Goal: Information Seeking & Learning: Check status

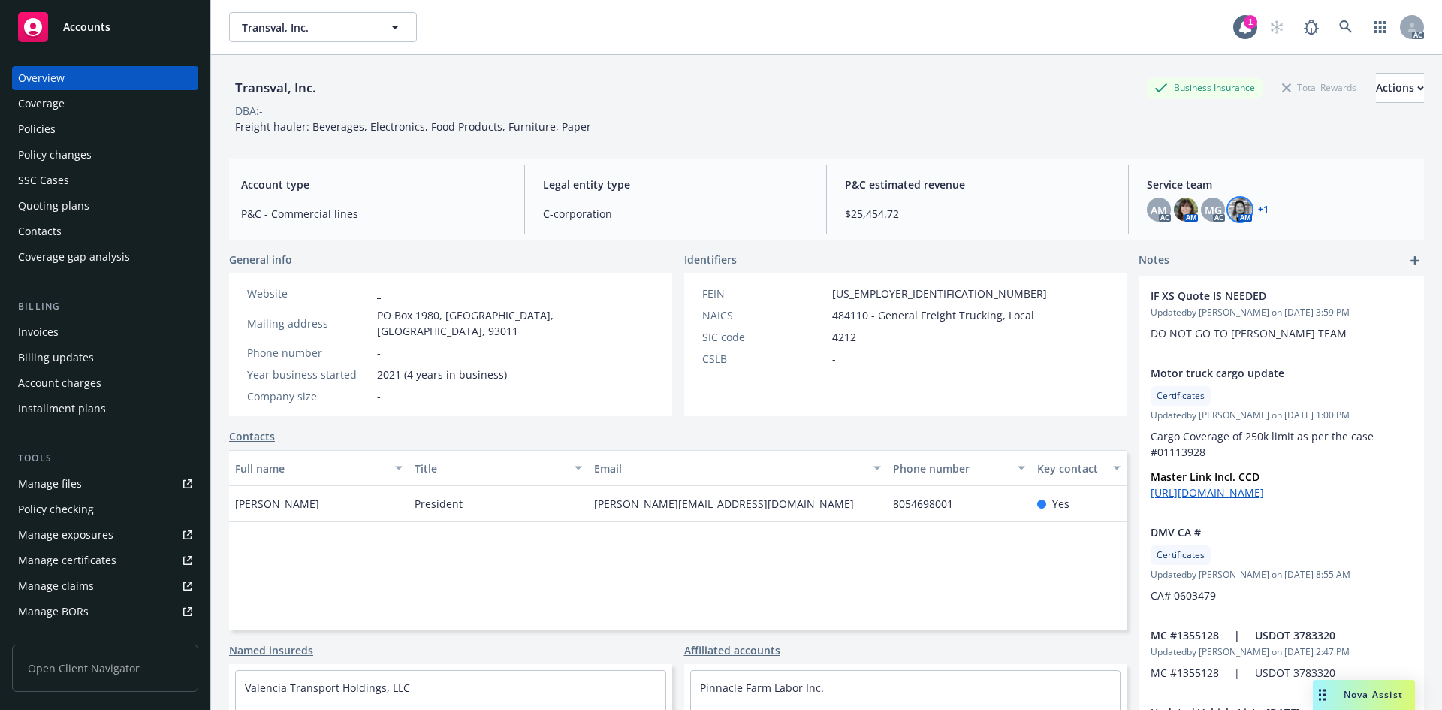
drag, startPoint x: 634, startPoint y: 74, endPoint x: 616, endPoint y: 4, distance: 72.2
click at [636, 70] on div "Transval, Inc. Business Insurance Total Rewards Actions DBA: - Freight hauler: …" at bounding box center [826, 101] width 1195 height 92
click at [1201, 210] on div "MG" at bounding box center [1213, 210] width 24 height 24
click at [1229, 208] on img at bounding box center [1240, 210] width 24 height 24
click at [1229, 207] on img at bounding box center [1240, 210] width 24 height 24
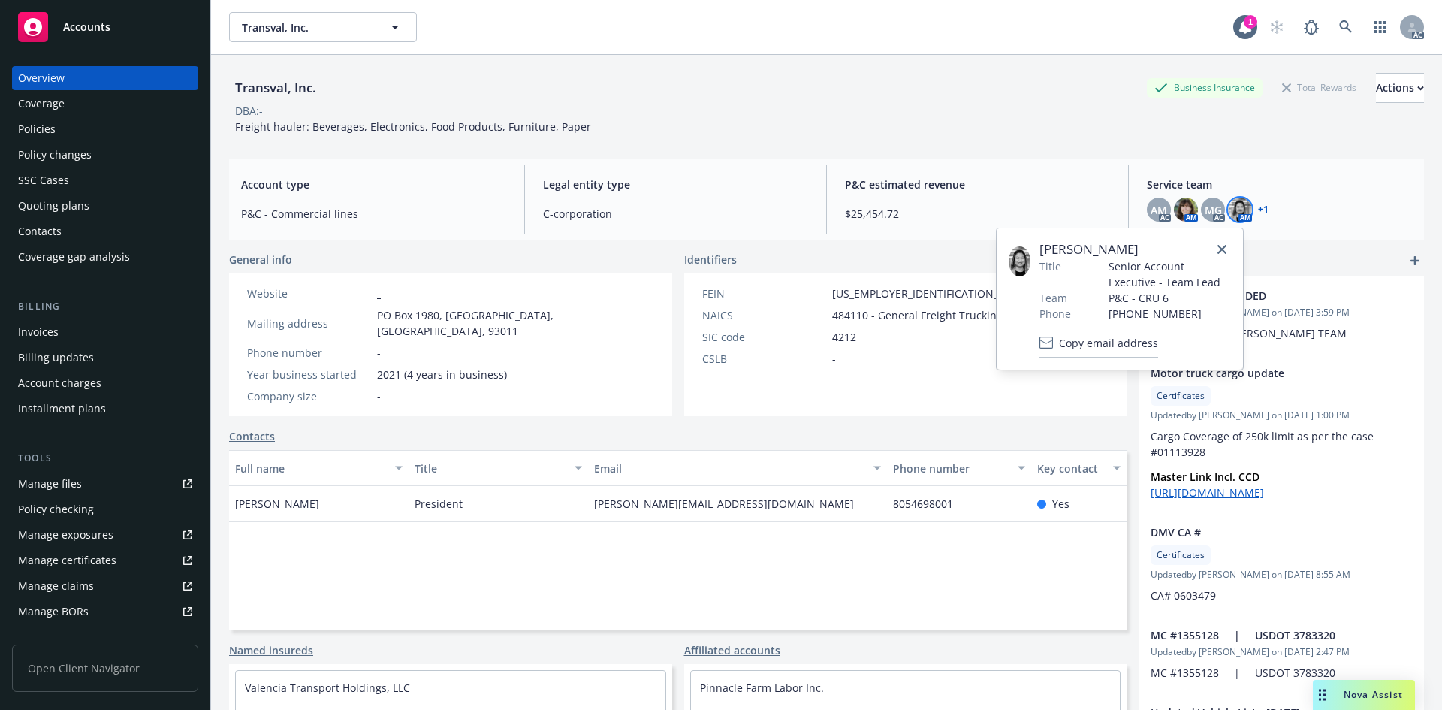
drag, startPoint x: 1225, startPoint y: 241, endPoint x: 1278, endPoint y: 240, distance: 52.6
click at [1225, 241] on link "close" at bounding box center [1222, 249] width 18 height 18
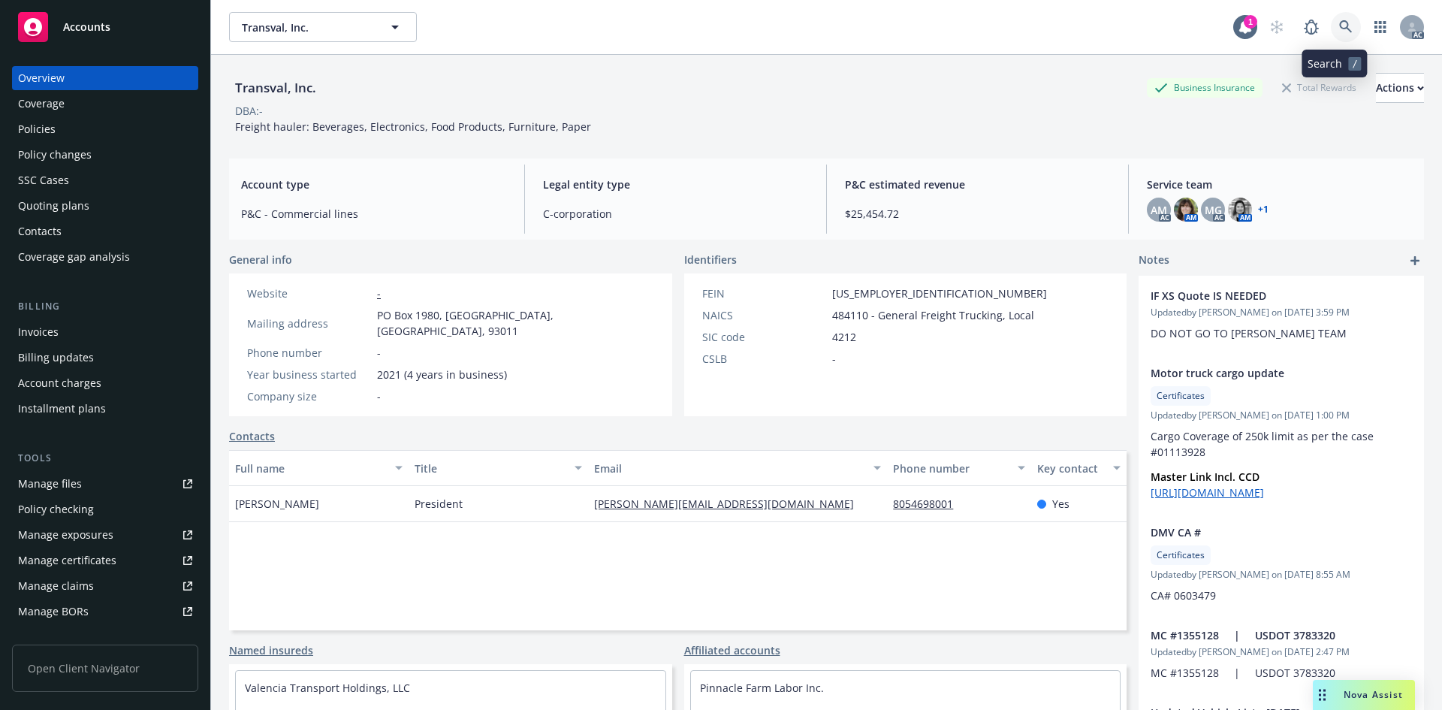
click at [1339, 26] on icon at bounding box center [1346, 27] width 14 height 14
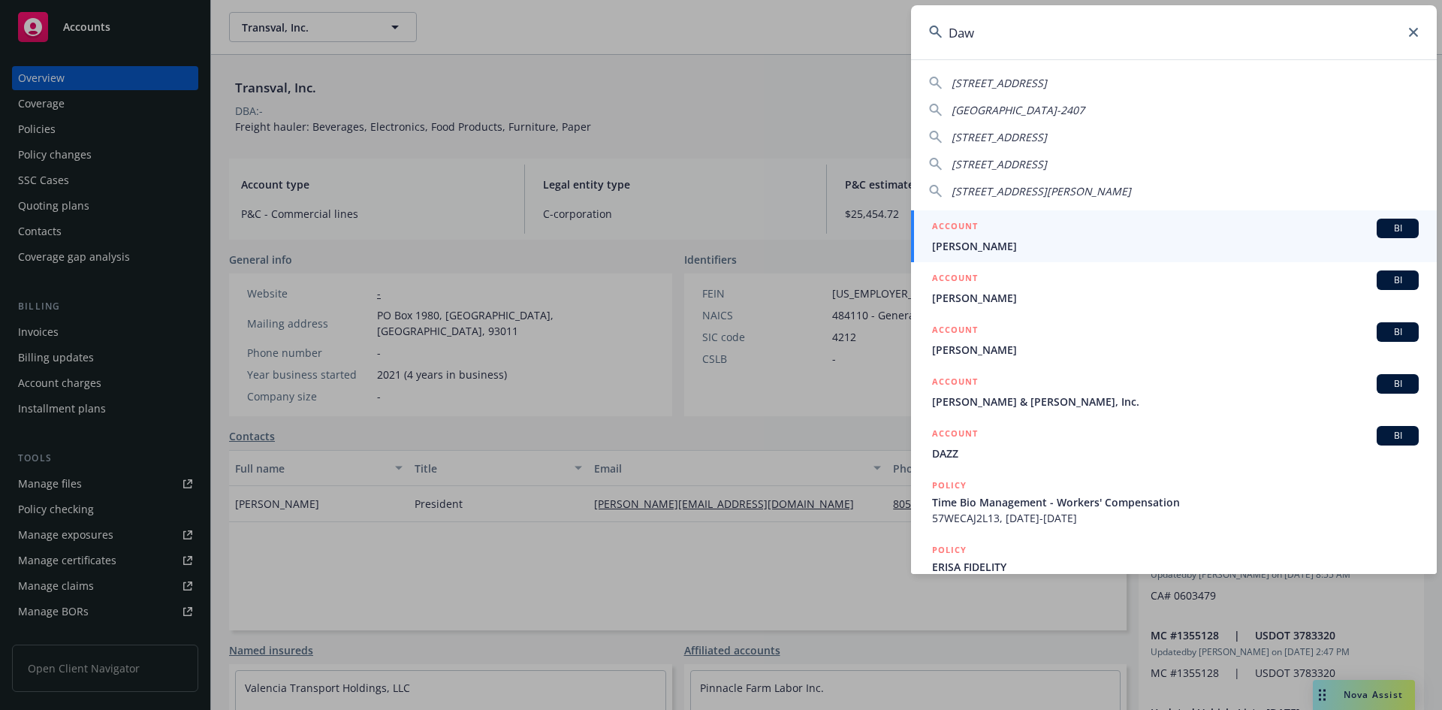
type input "[PERSON_NAME]"
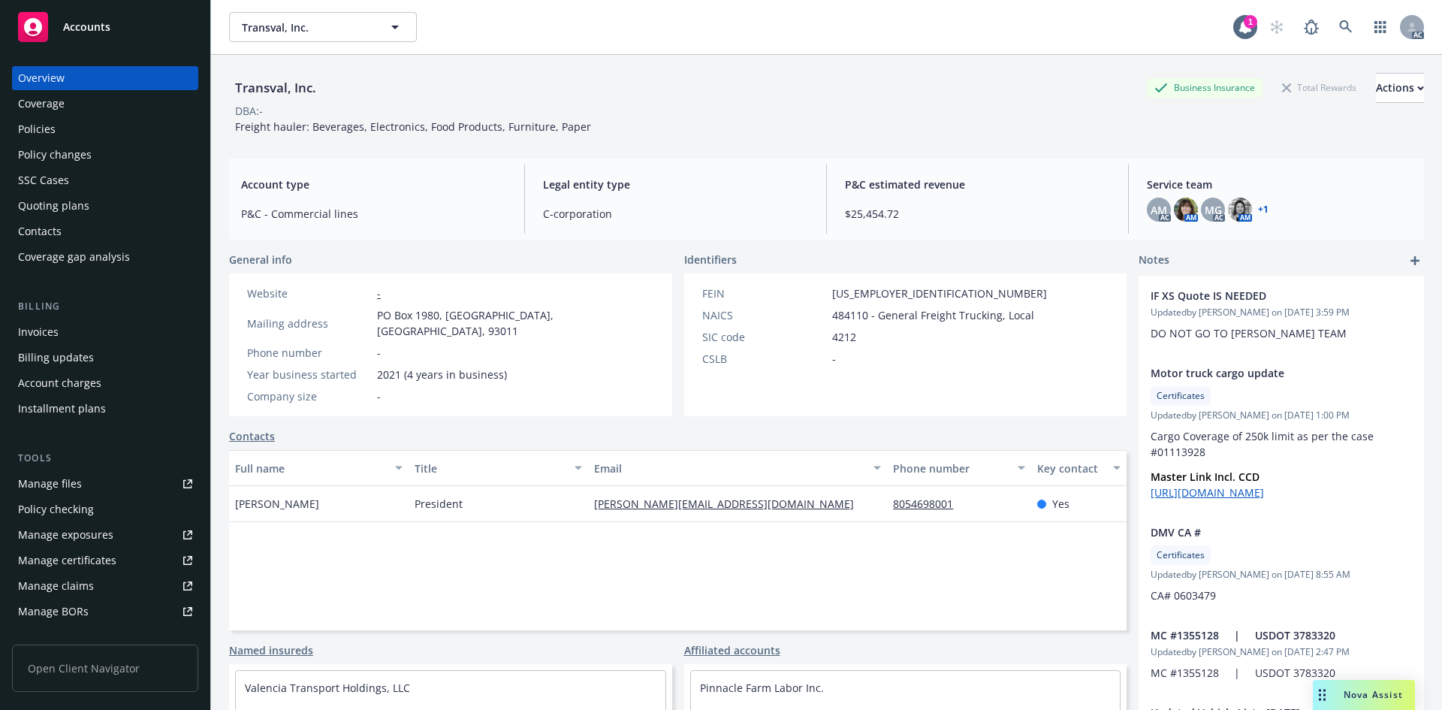
click at [877, 44] on div "Transval, Inc. Transval, Inc. 1 AC" at bounding box center [826, 27] width 1231 height 54
click at [1339, 26] on icon at bounding box center [1346, 27] width 14 height 14
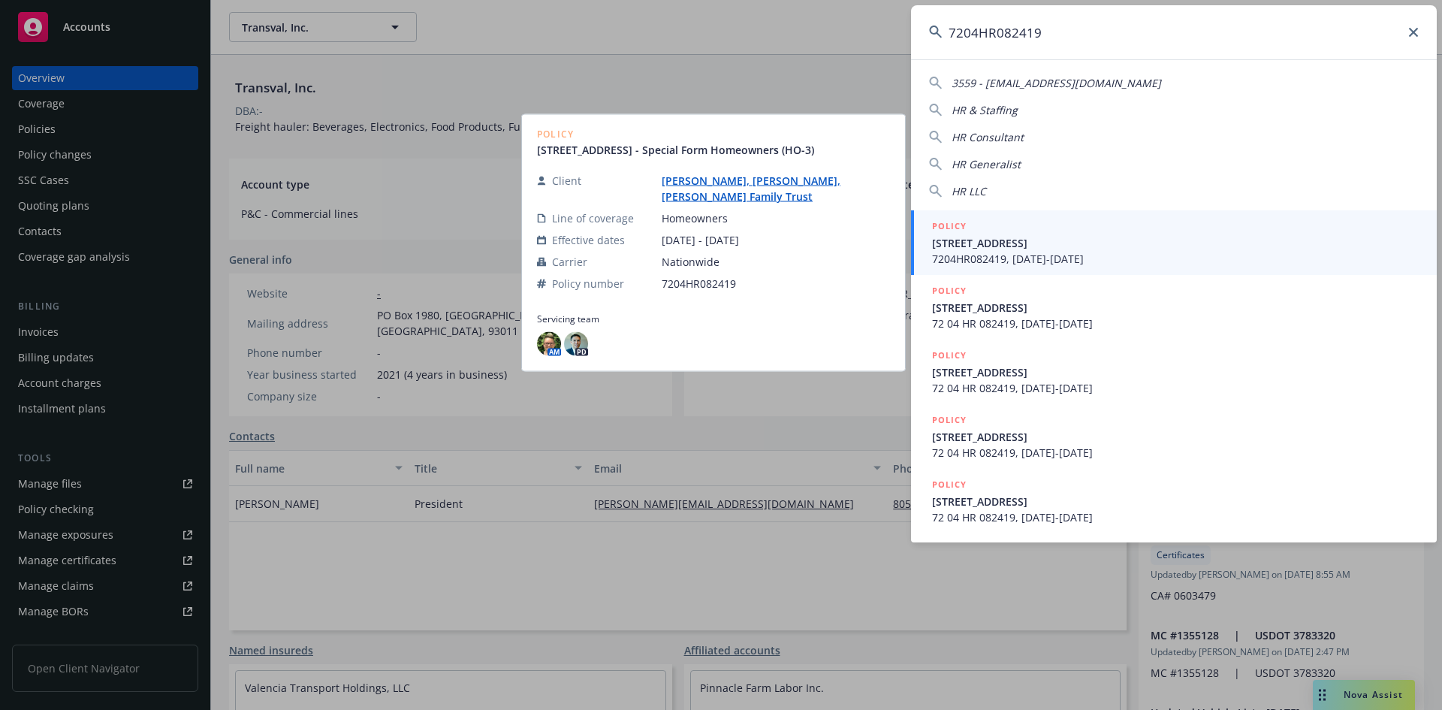
type input "7204HR082419"
click at [980, 262] on span "7204HR082419, [DATE]-[DATE]" at bounding box center [1175, 259] width 487 height 16
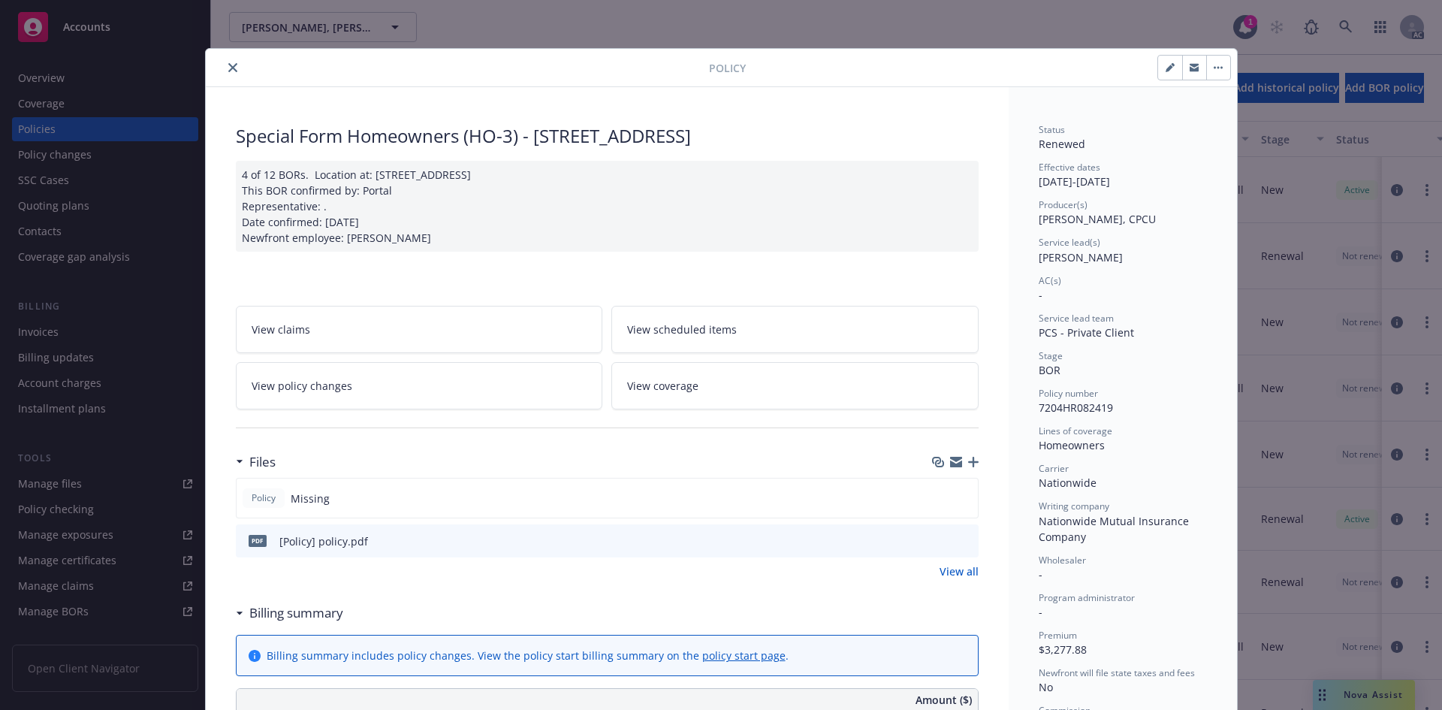
click at [1116, 263] on span "[PERSON_NAME]" at bounding box center [1081, 257] width 84 height 14
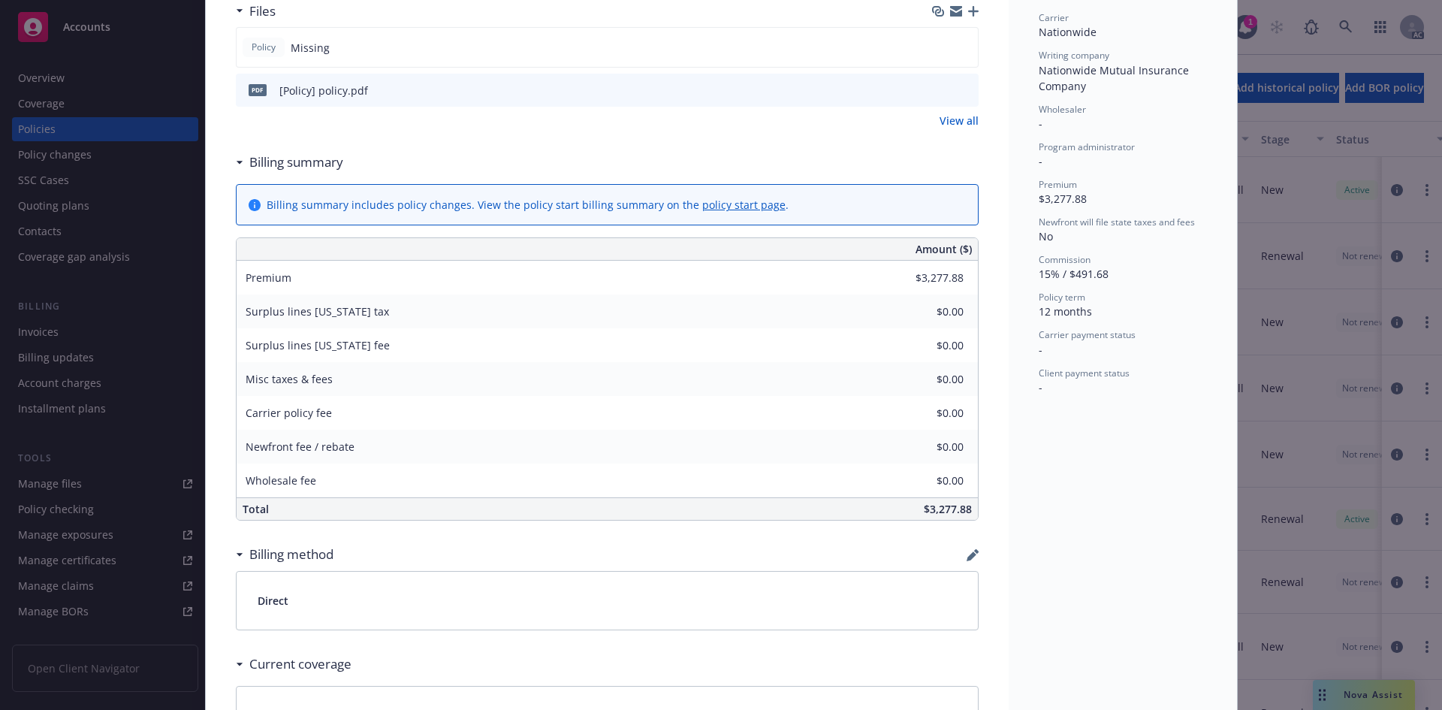
scroll to position [753, 0]
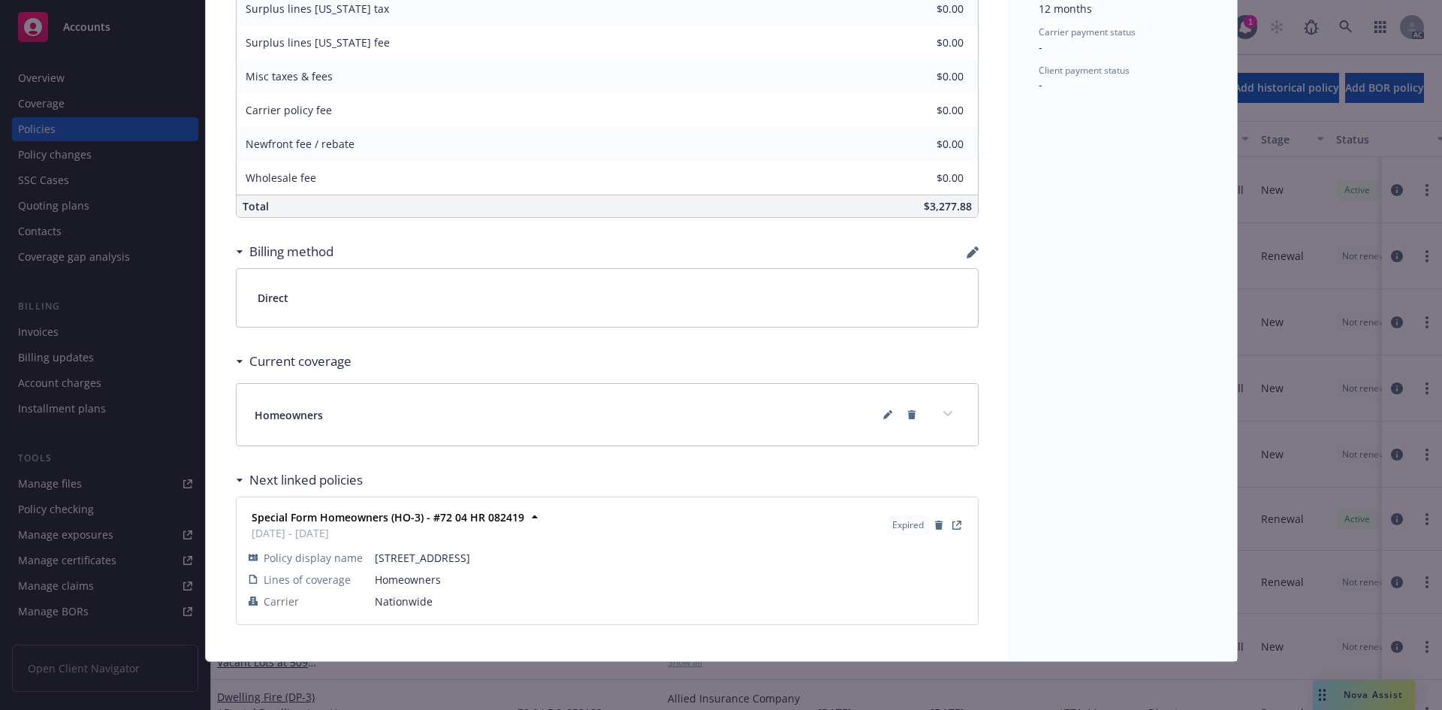
click at [552, 545] on div "Policy display name [STREET_ADDRESS] Lines of coverage Homeowners Carrier Natio…" at bounding box center [607, 579] width 723 height 71
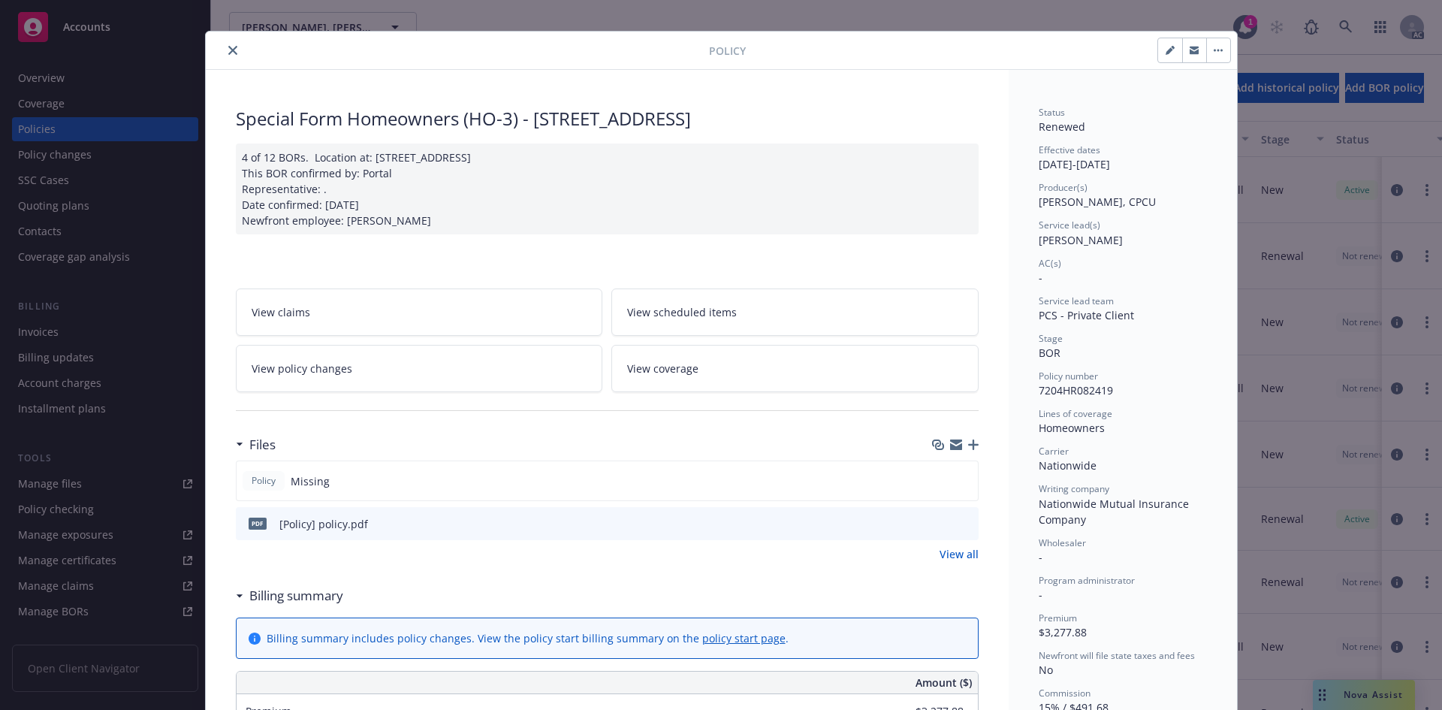
scroll to position [0, 0]
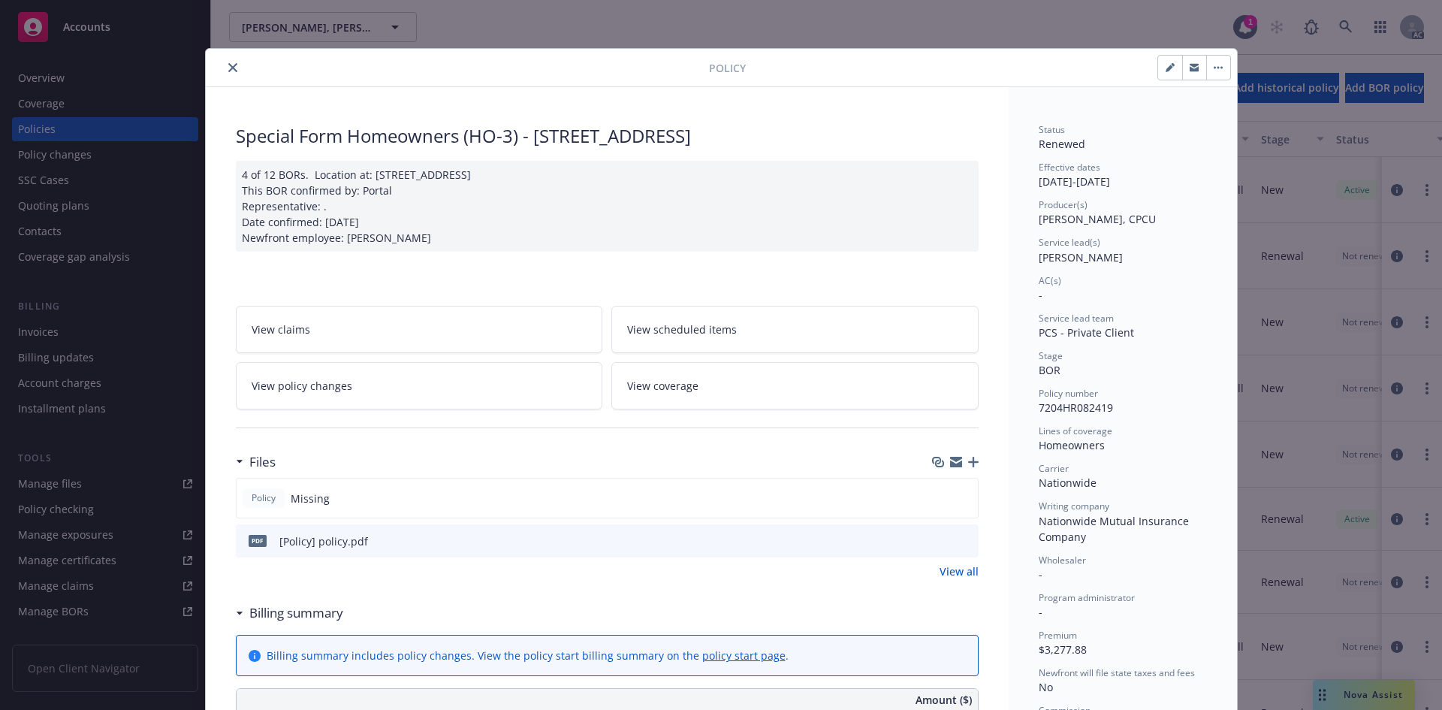
drag, startPoint x: 969, startPoint y: 20, endPoint x: 950, endPoint y: 15, distance: 19.5
click at [962, 20] on div "Policy Special Form Homeowners (HO-3) - [STREET_ADDRESS]. Location at: [STREET_…" at bounding box center [721, 355] width 1442 height 710
drag, startPoint x: 221, startPoint y: 67, endPoint x: 687, endPoint y: 56, distance: 466.6
click at [224, 67] on button "close" at bounding box center [233, 68] width 18 height 18
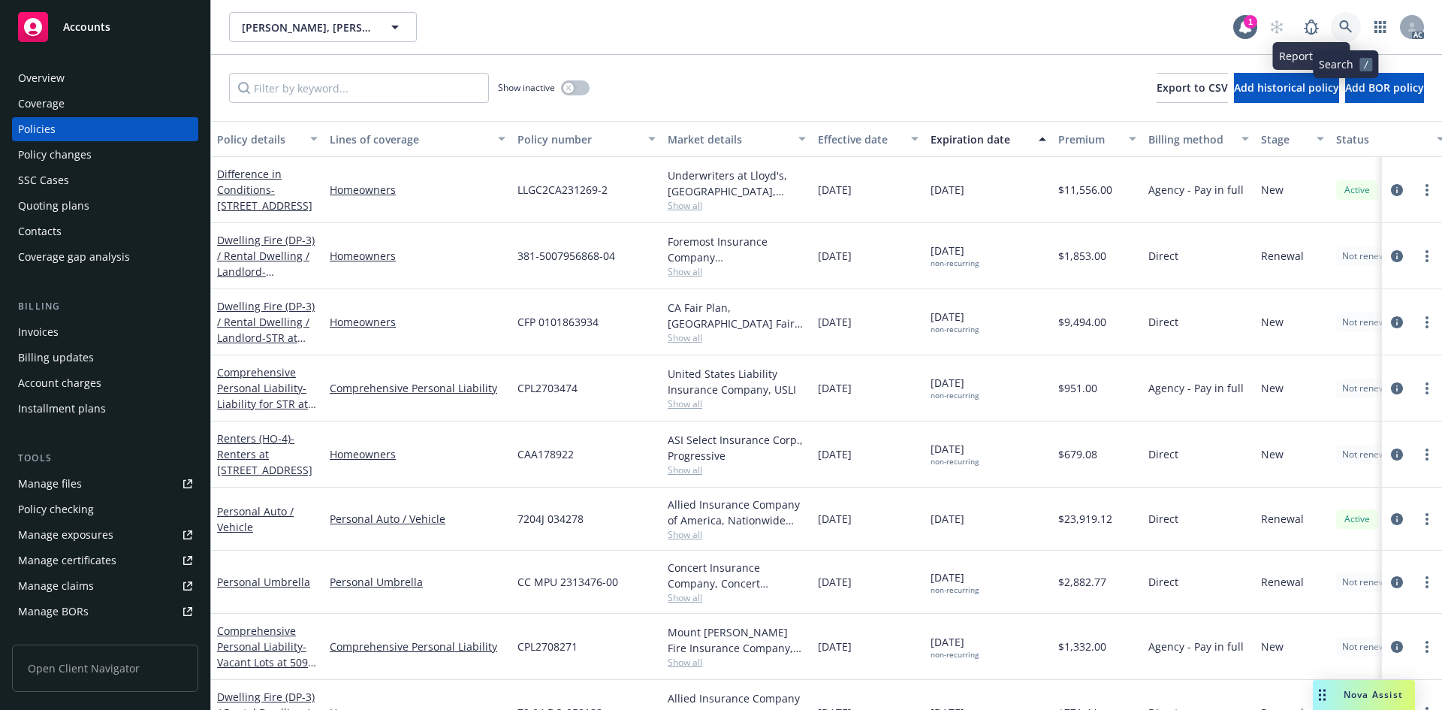
click at [1344, 23] on icon at bounding box center [1346, 27] width 14 height 14
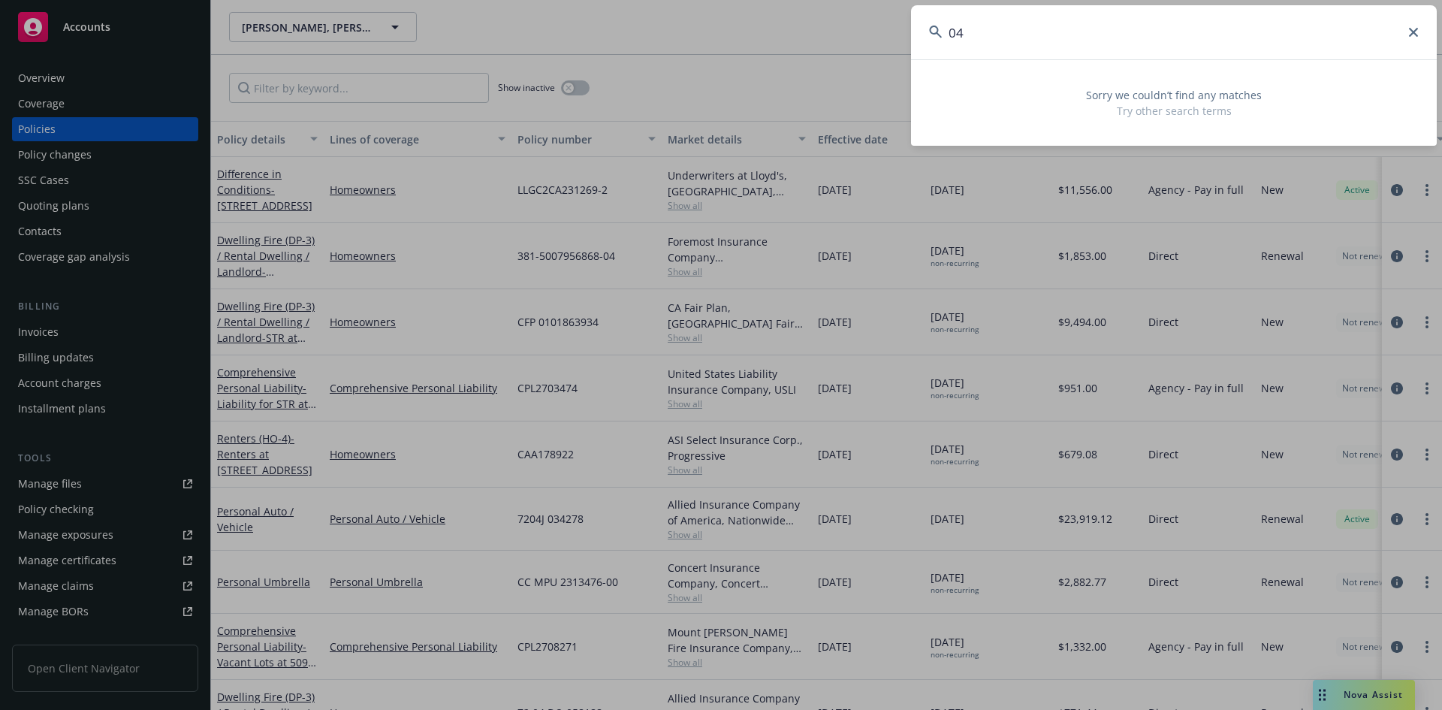
type input "0"
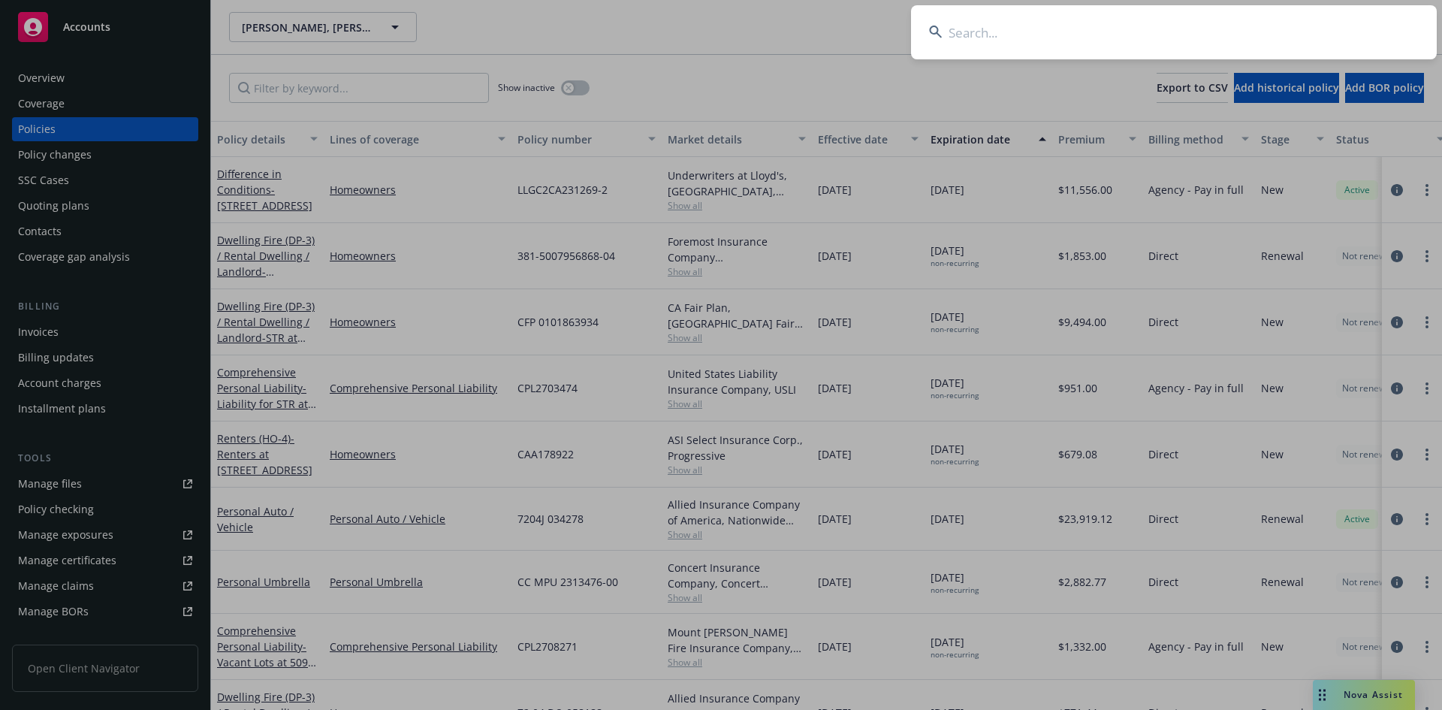
type input "T"
type input "w"
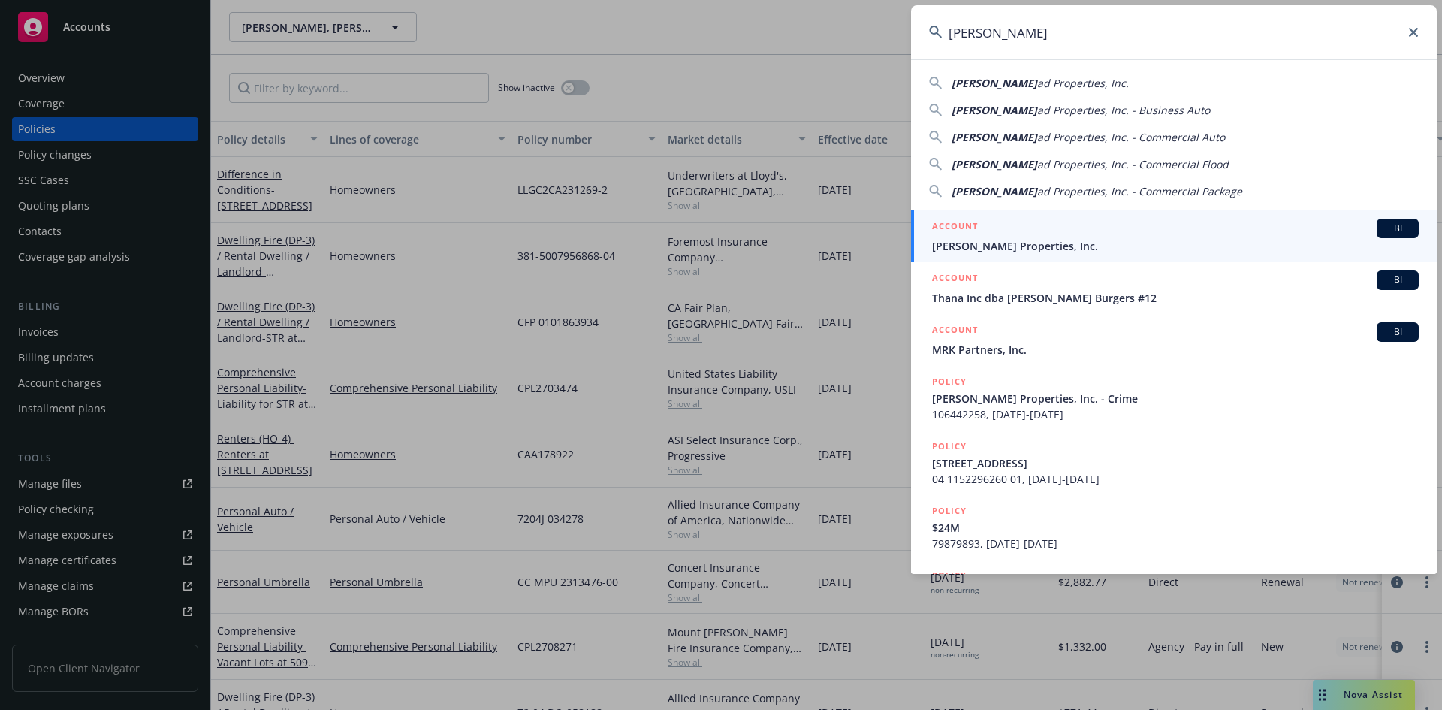
type input "[PERSON_NAME]"
click at [1052, 246] on span "[PERSON_NAME] Properties, Inc." at bounding box center [1175, 246] width 487 height 16
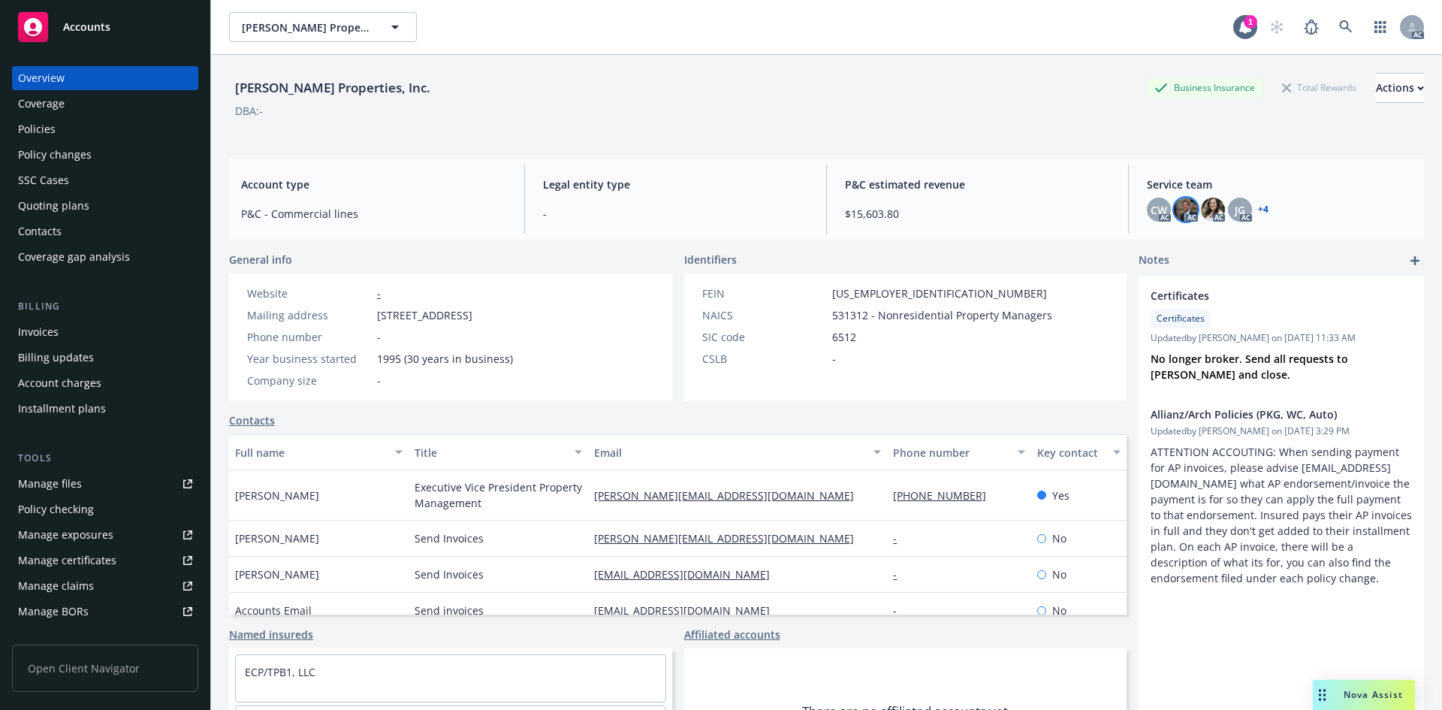
click at [1179, 213] on img at bounding box center [1186, 210] width 24 height 24
click at [1209, 213] on img at bounding box center [1213, 210] width 24 height 24
click at [1174, 207] on img at bounding box center [1186, 210] width 24 height 24
click at [1204, 206] on img at bounding box center [1213, 210] width 24 height 24
drag, startPoint x: 926, startPoint y: 80, endPoint x: 913, endPoint y: 72, distance: 14.8
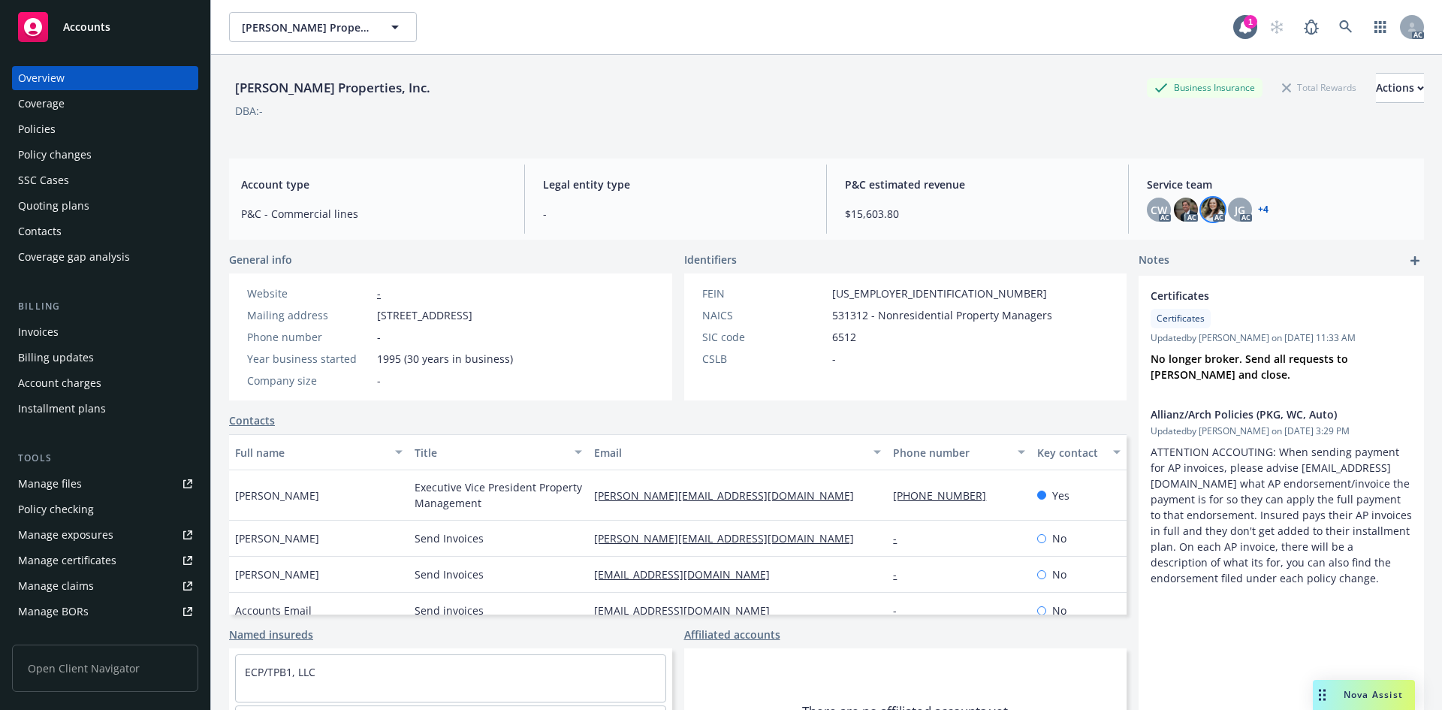
click at [925, 80] on div "[PERSON_NAME] Properties, Inc. Business Insurance Total Rewards Actions" at bounding box center [826, 88] width 1195 height 30
click at [1213, 210] on img at bounding box center [1213, 210] width 24 height 24
click at [1176, 203] on img at bounding box center [1186, 210] width 24 height 24
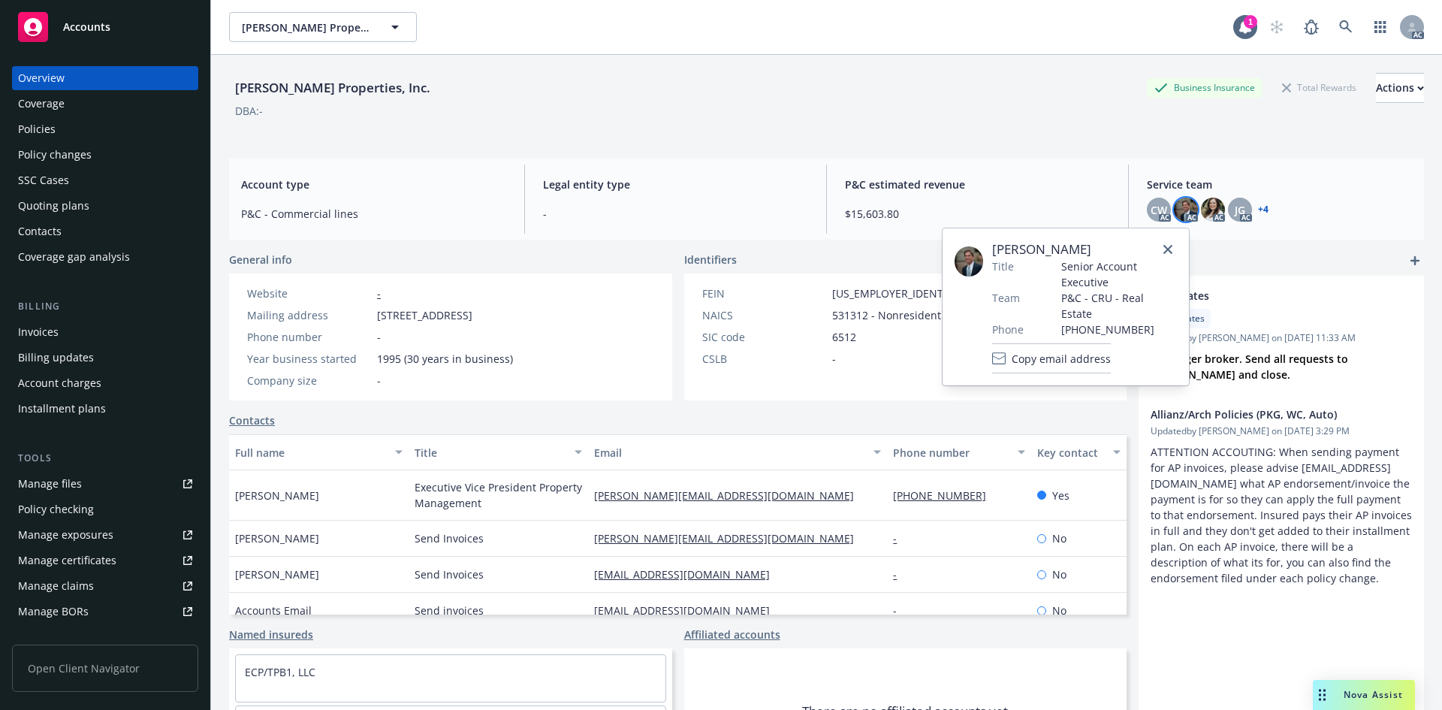
click at [1035, 249] on span "[PERSON_NAME]" at bounding box center [1084, 249] width 185 height 18
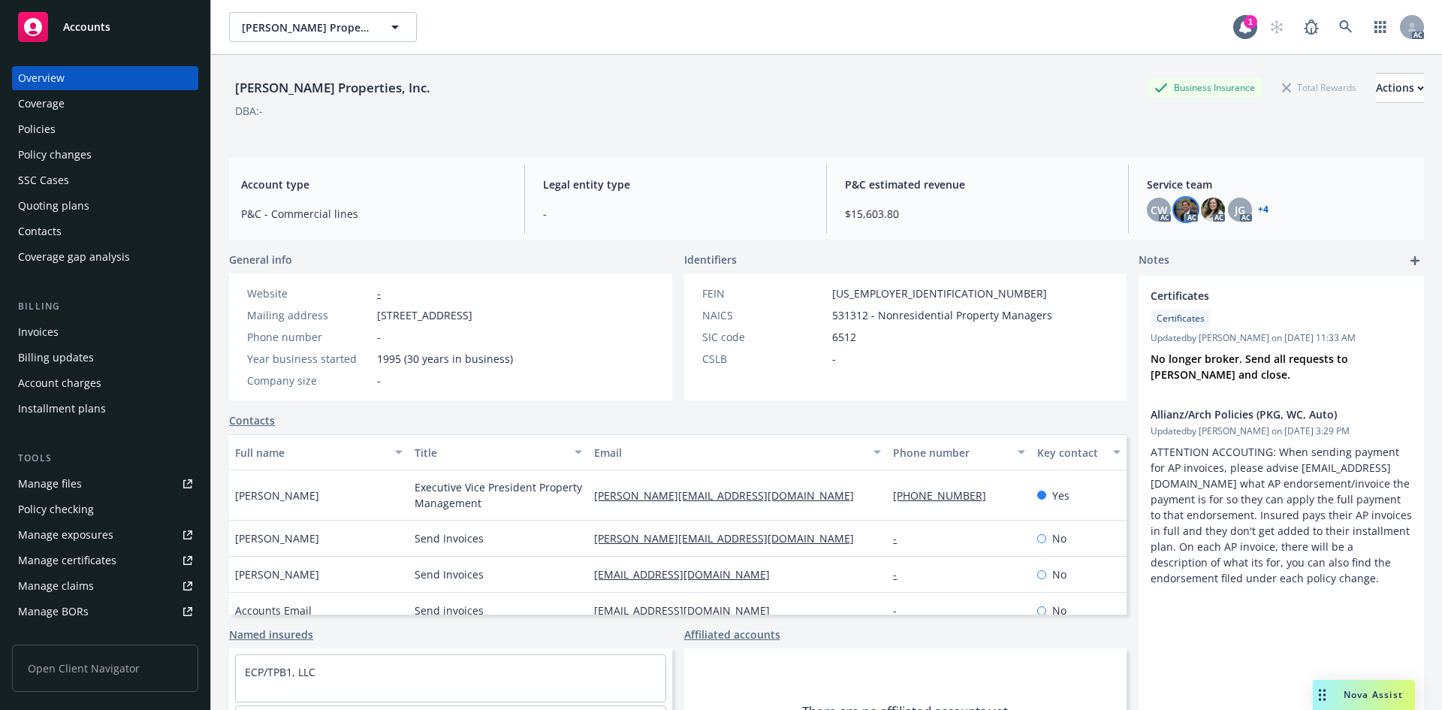
click at [1057, 170] on div "P&C estimated revenue $15,603.80" at bounding box center [977, 199] width 289 height 69
click at [1204, 211] on img at bounding box center [1213, 210] width 24 height 24
click at [740, 63] on div "[PERSON_NAME] Properties, Inc. Business Insurance Total Rewards Actions DBA: -" at bounding box center [826, 101] width 1195 height 92
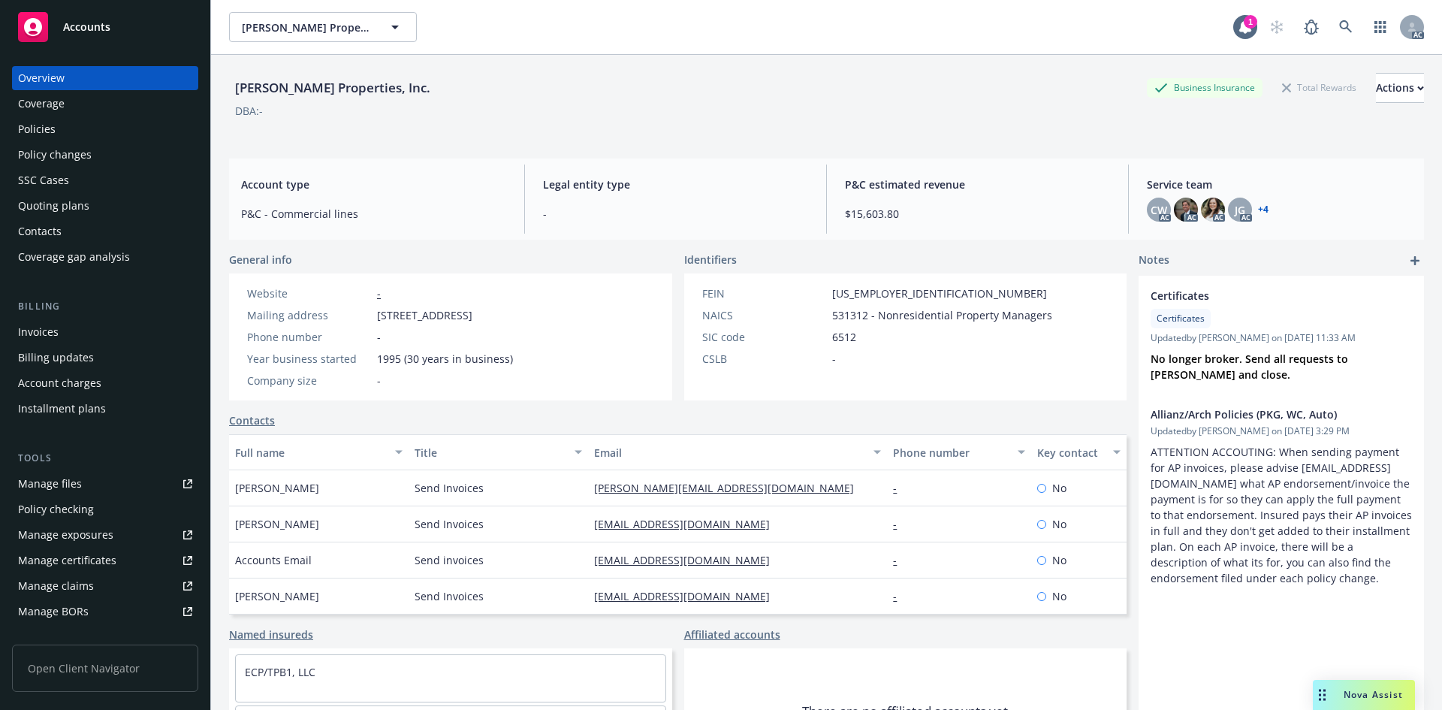
drag, startPoint x: 623, startPoint y: 26, endPoint x: 630, endPoint y: 97, distance: 71.8
click at [624, 27] on div "[PERSON_NAME] Properties, Inc. [PERSON_NAME] Properties, Inc." at bounding box center [731, 27] width 1004 height 30
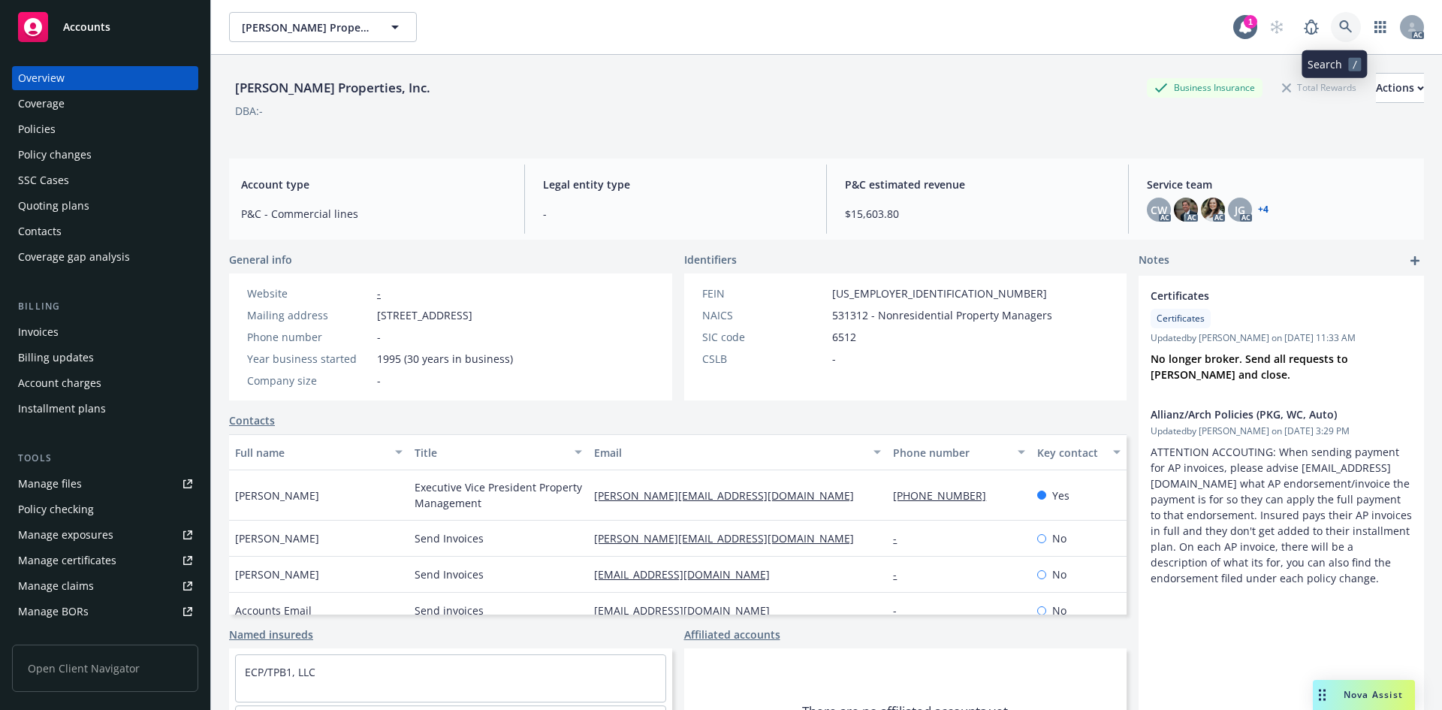
click at [1331, 28] on link at bounding box center [1346, 27] width 30 height 30
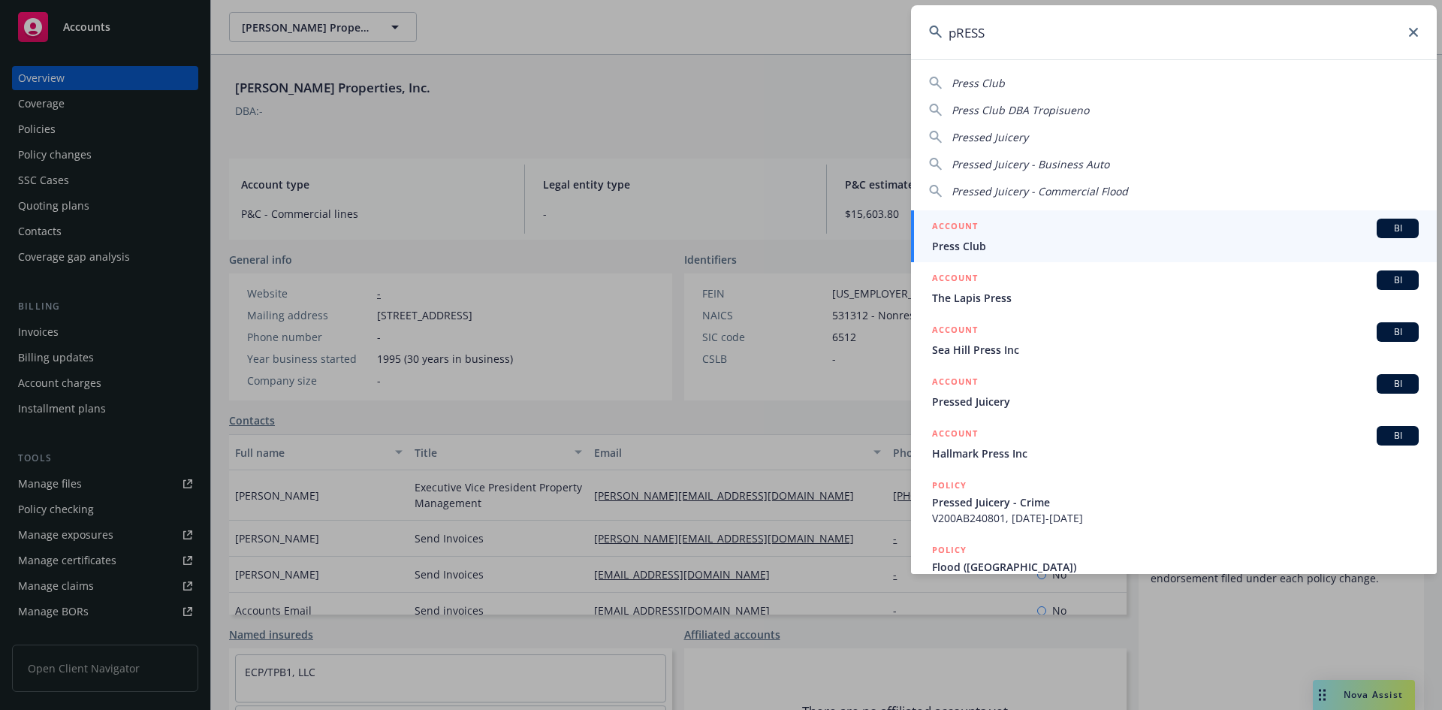
drag, startPoint x: 971, startPoint y: 34, endPoint x: 820, endPoint y: 8, distance: 153.9
click at [820, 8] on div "pRESS Press Club Press Club DBA Tropisueno Pressed Juicery Pressed Juicery - Bu…" at bounding box center [721, 355] width 1442 height 710
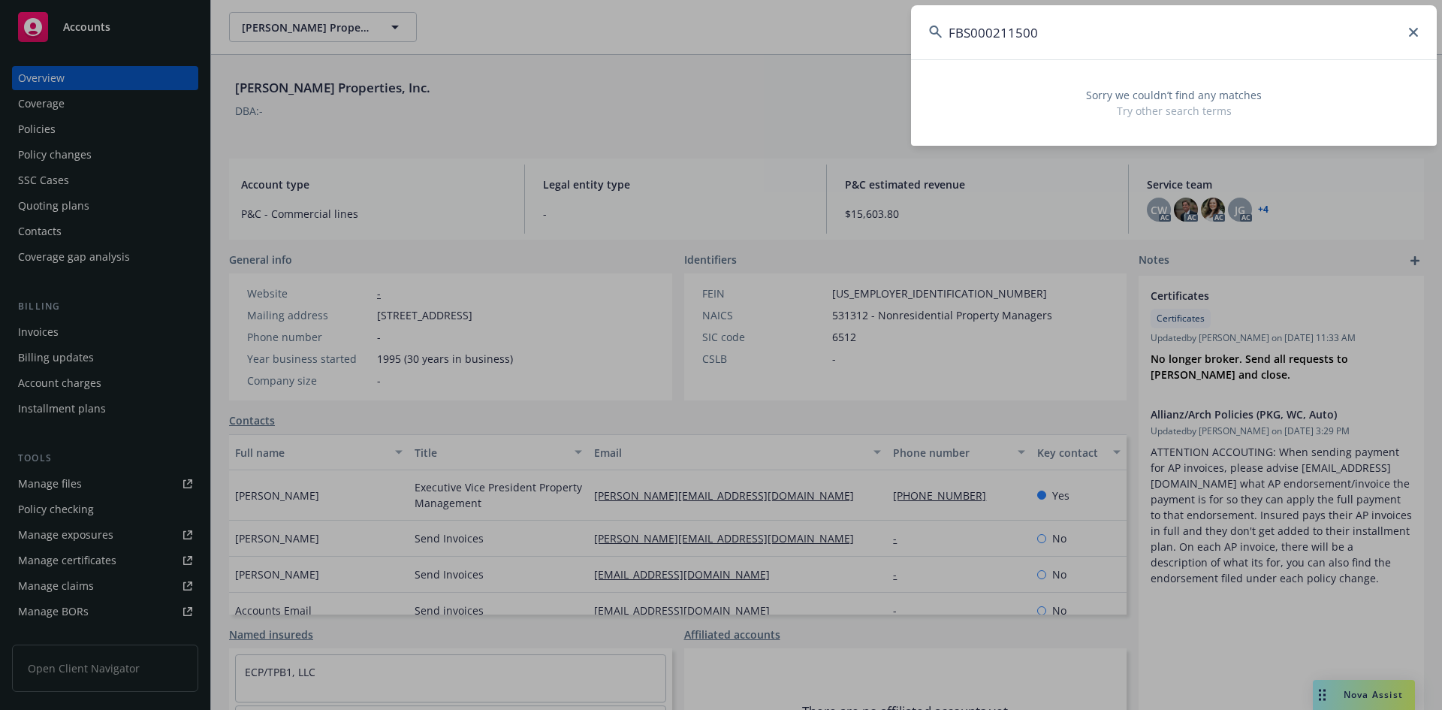
type input "FBS000211500"
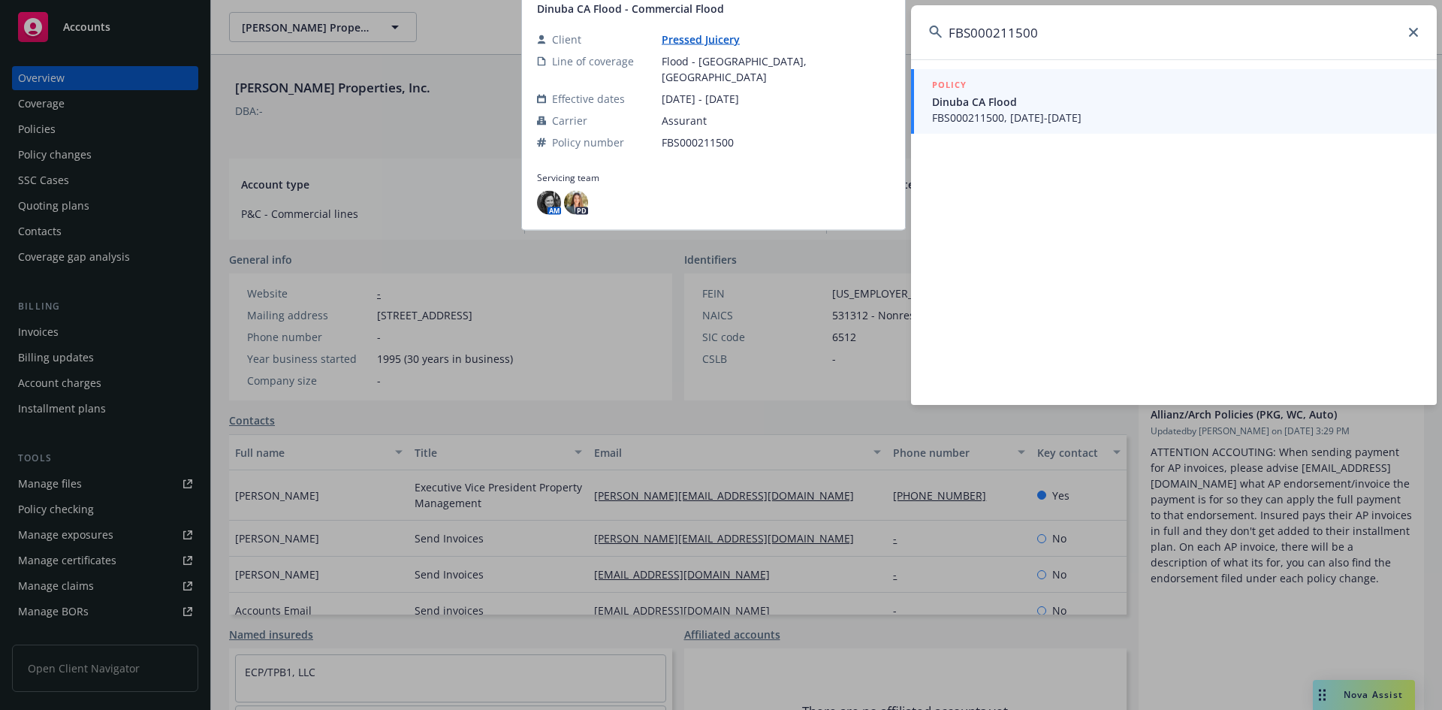
click at [996, 113] on span "FBS000211500, [DATE]-[DATE]" at bounding box center [1175, 118] width 487 height 16
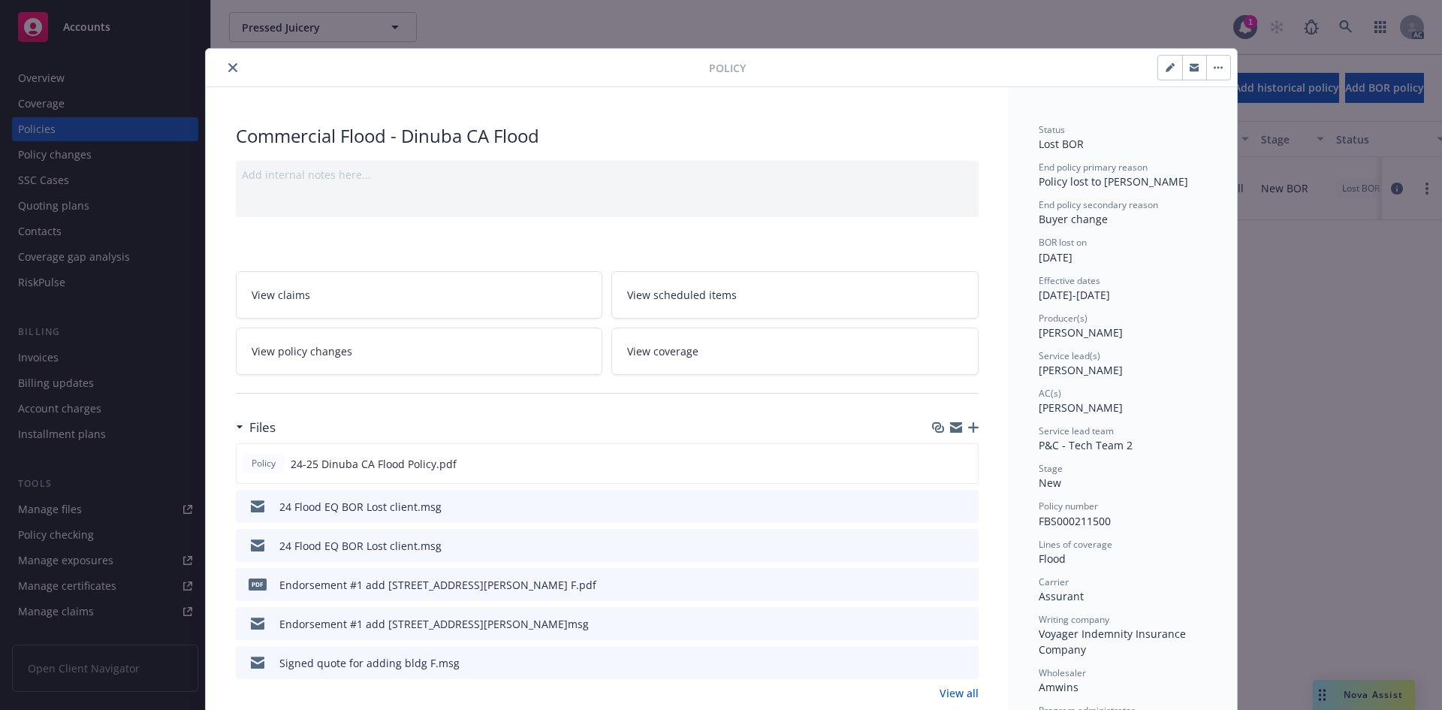
click at [814, 175] on div "Add internal notes here..." at bounding box center [607, 175] width 731 height 16
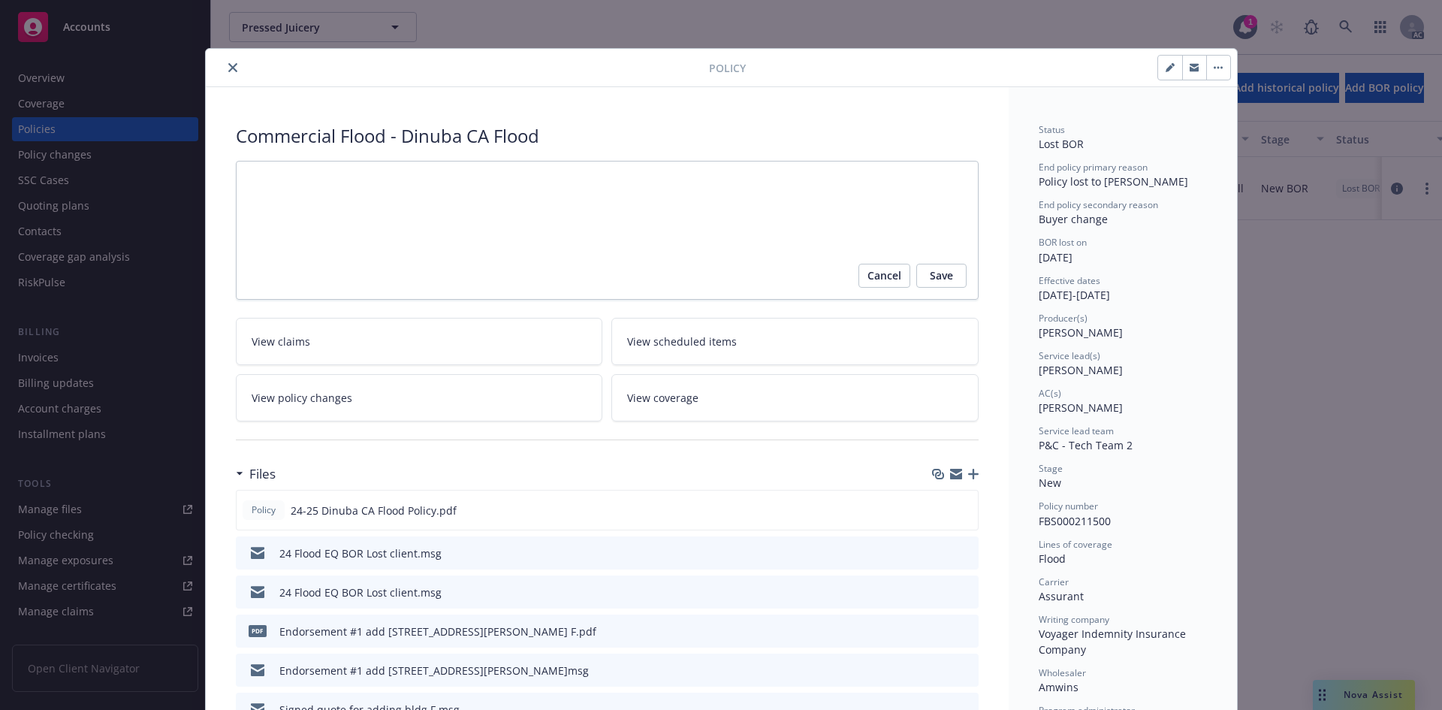
click at [1106, 263] on div "[PERSON_NAME] lost on [DATE]" at bounding box center [1123, 250] width 168 height 29
click at [1137, 354] on div "Service lead(s)" at bounding box center [1123, 355] width 168 height 13
click at [1131, 378] on div "Status Lost BOR End policy primary reason Policy lost to BOR End policy seconda…" at bounding box center [1123, 559] width 168 height 873
click at [1045, 512] on div "Policy number FBS000211500" at bounding box center [1123, 514] width 168 height 29
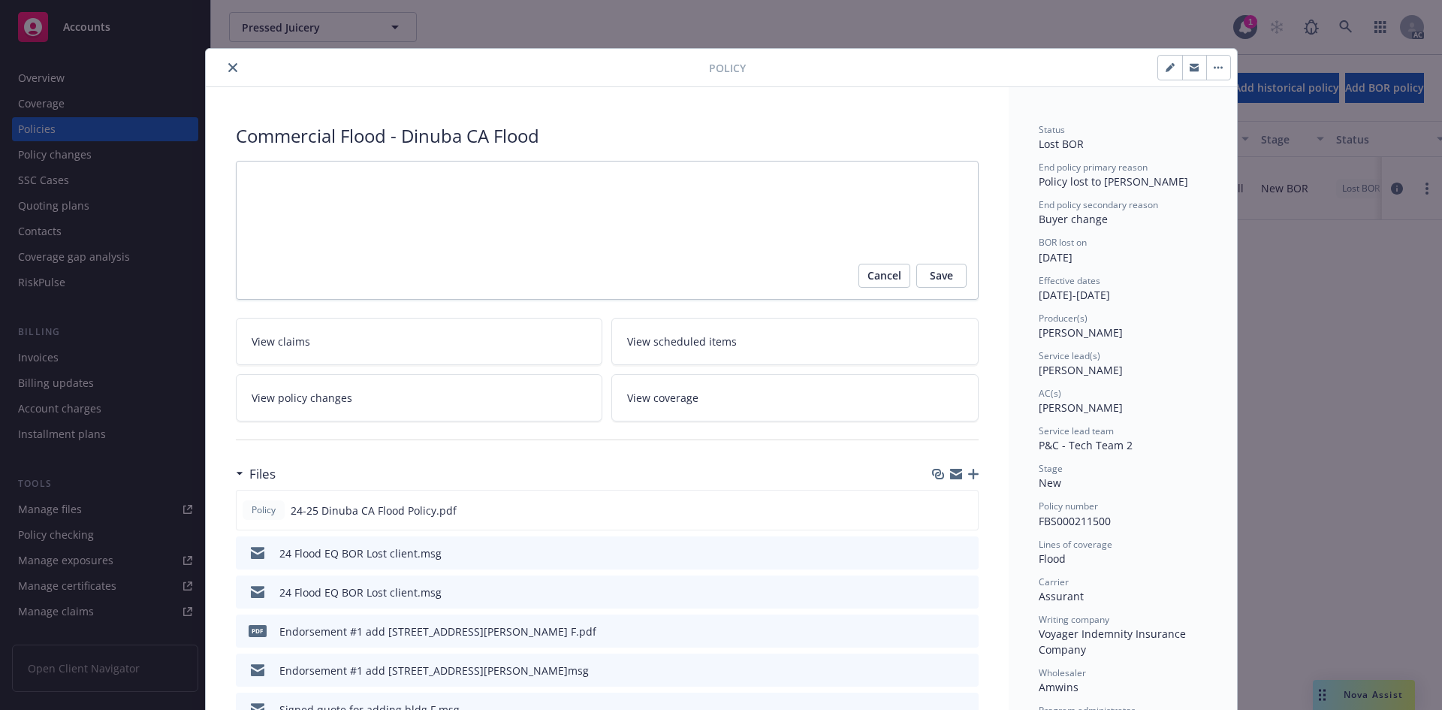
click at [1073, 518] on span "FBS000211500" at bounding box center [1075, 521] width 72 height 14
drag, startPoint x: 1100, startPoint y: 517, endPoint x: 1119, endPoint y: 521, distance: 19.3
click at [1104, 518] on span "FBS000211500" at bounding box center [1075, 521] width 72 height 14
click at [1109, 567] on div "Status Lost BOR End policy primary reason Policy lost to BOR End policy seconda…" at bounding box center [1123, 559] width 168 height 873
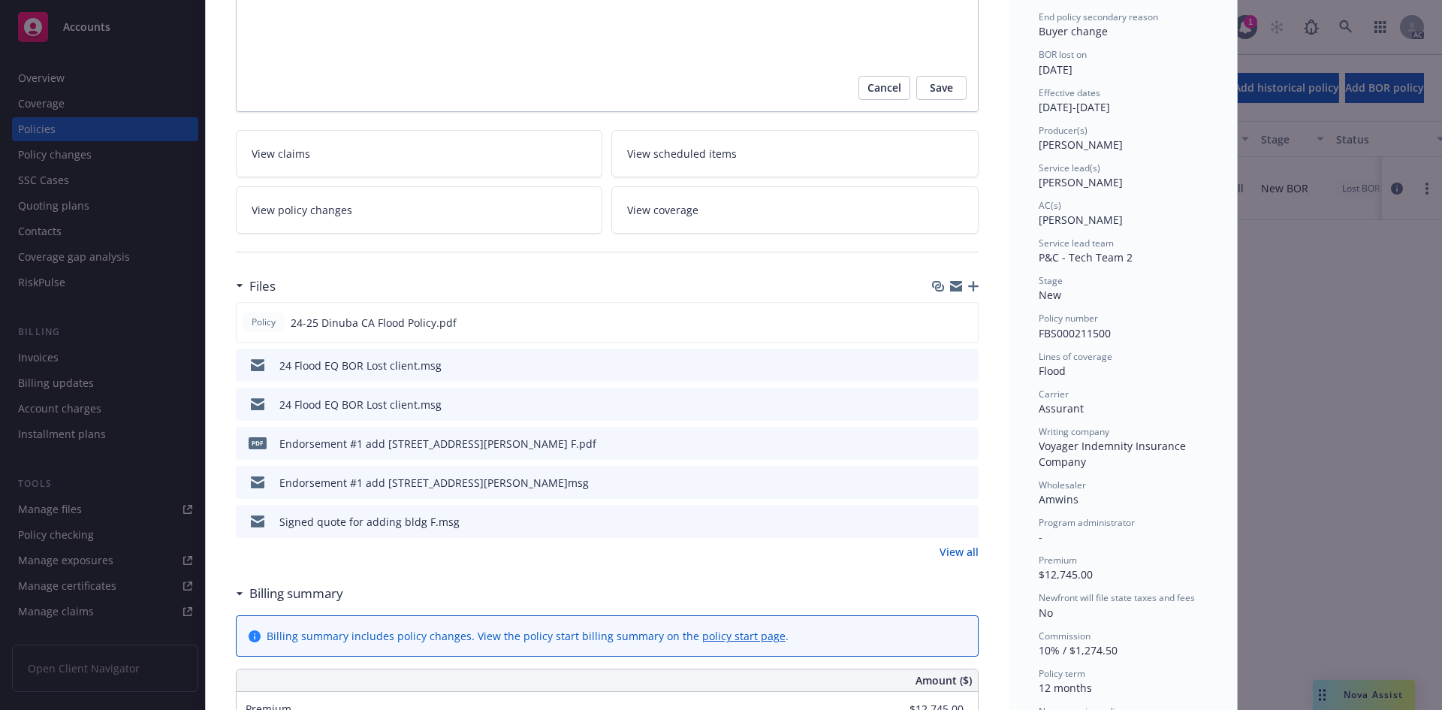
scroll to position [225, 0]
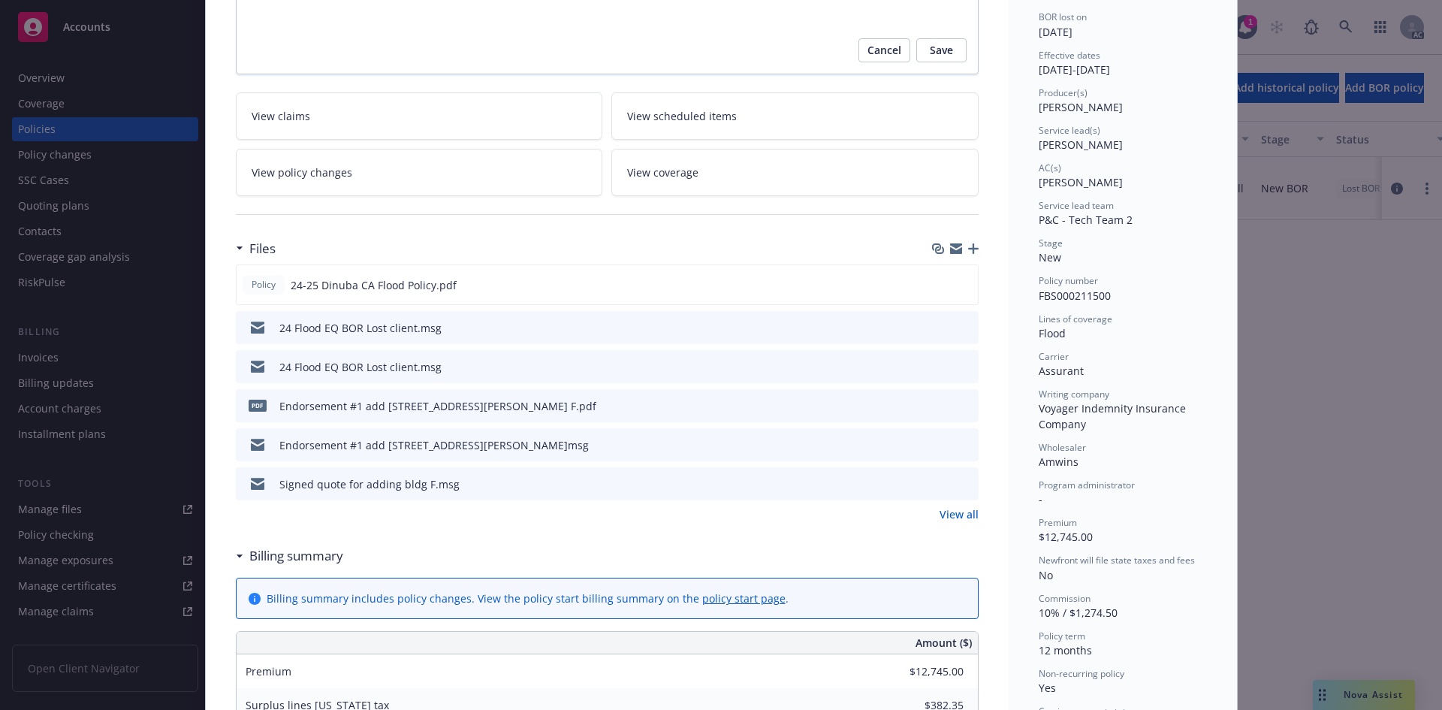
click at [1121, 589] on div "Status Lost BOR End policy primary reason Policy lost to BOR End policy seconda…" at bounding box center [1123, 334] width 168 height 873
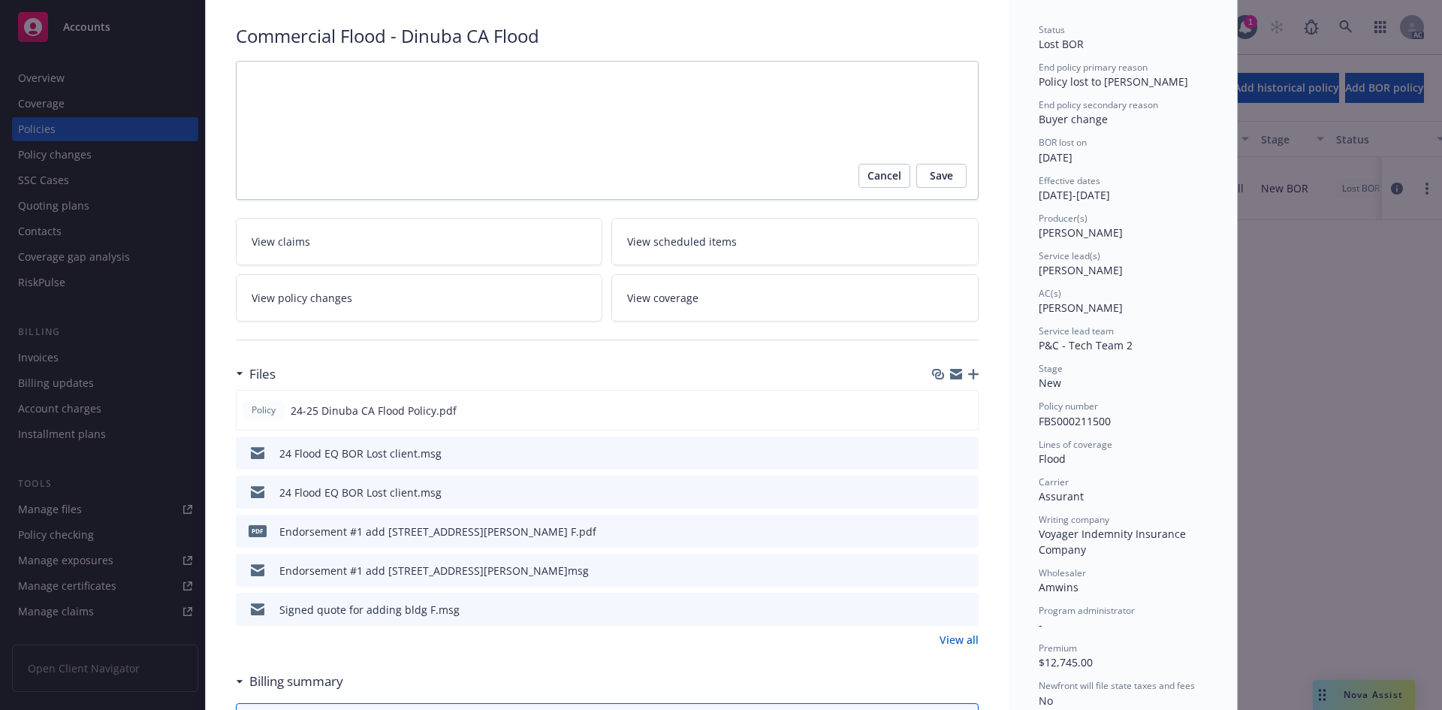
scroll to position [0, 0]
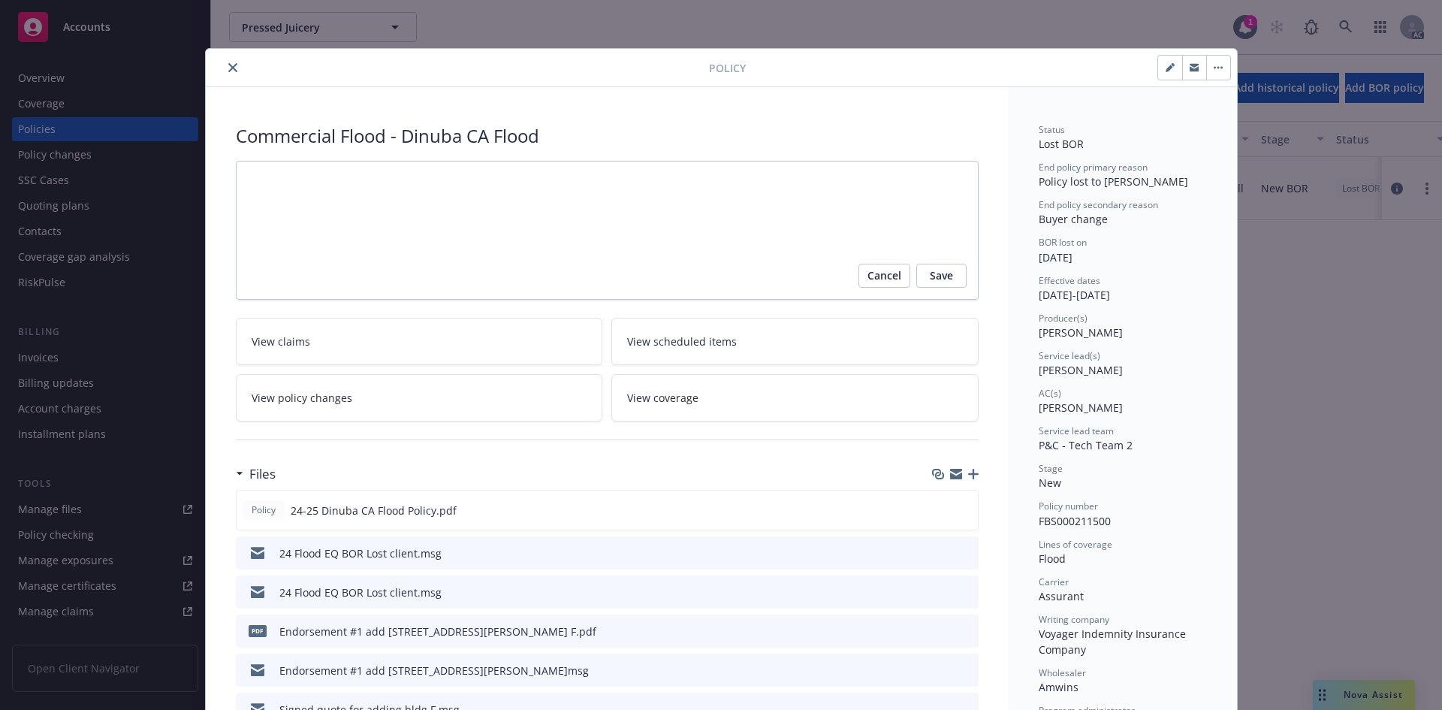
click at [1125, 330] on div "Producer(s) [PERSON_NAME]" at bounding box center [1123, 326] width 168 height 29
click at [1128, 349] on div "Service lead(s)" at bounding box center [1123, 355] width 168 height 13
click at [1067, 38] on div "Policy Commercial Flood - Dinuba [GEOGRAPHIC_DATA] Flood Cancel Save View claim…" at bounding box center [721, 355] width 1442 height 710
click at [1370, 291] on div "Policy Commercial Flood - Dinuba [GEOGRAPHIC_DATA] Flood Cancel Save View claim…" at bounding box center [721, 355] width 1442 height 710
click at [224, 64] on button "close" at bounding box center [233, 68] width 18 height 18
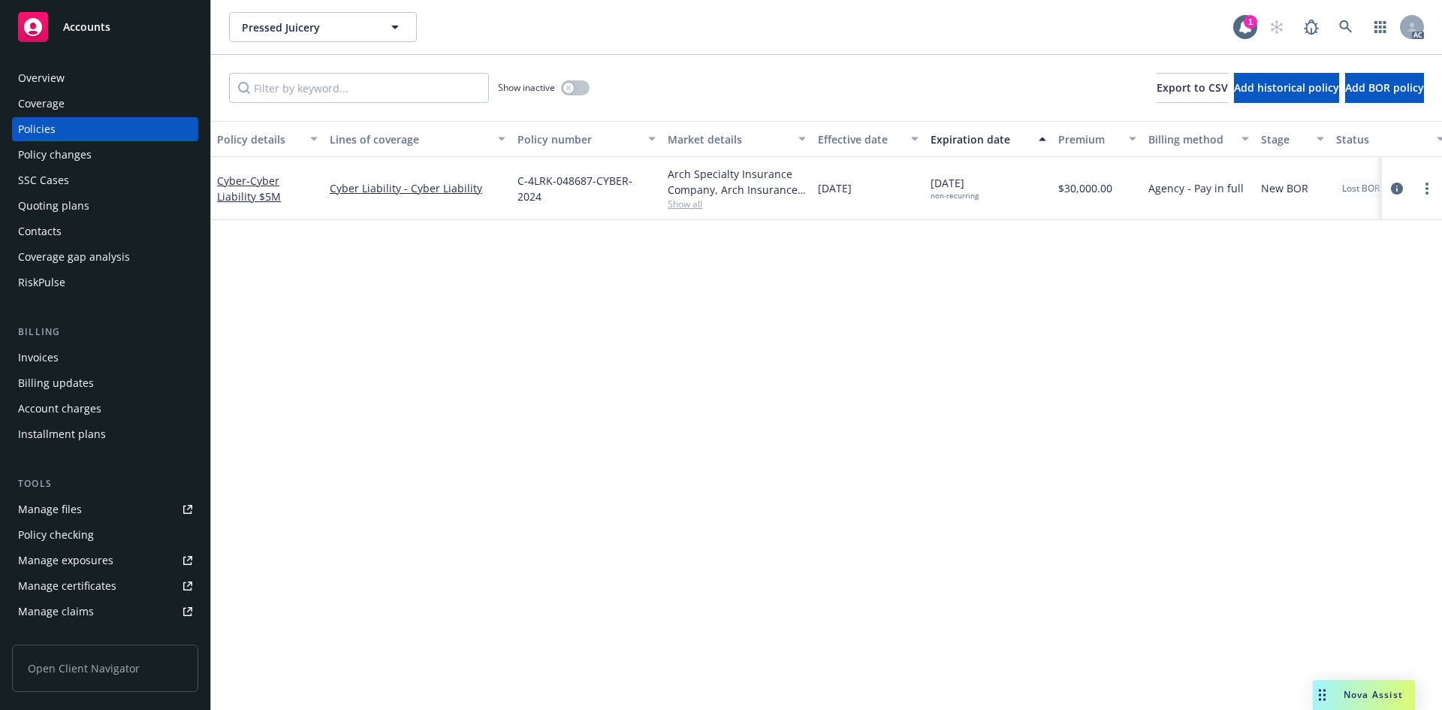
drag, startPoint x: 497, startPoint y: 342, endPoint x: 507, endPoint y: 337, distance: 10.8
click at [497, 342] on div "Policy details Lines of coverage Policy number Market details Effective date Ex…" at bounding box center [826, 415] width 1231 height 589
click at [1345, 27] on icon at bounding box center [1346, 27] width 14 height 14
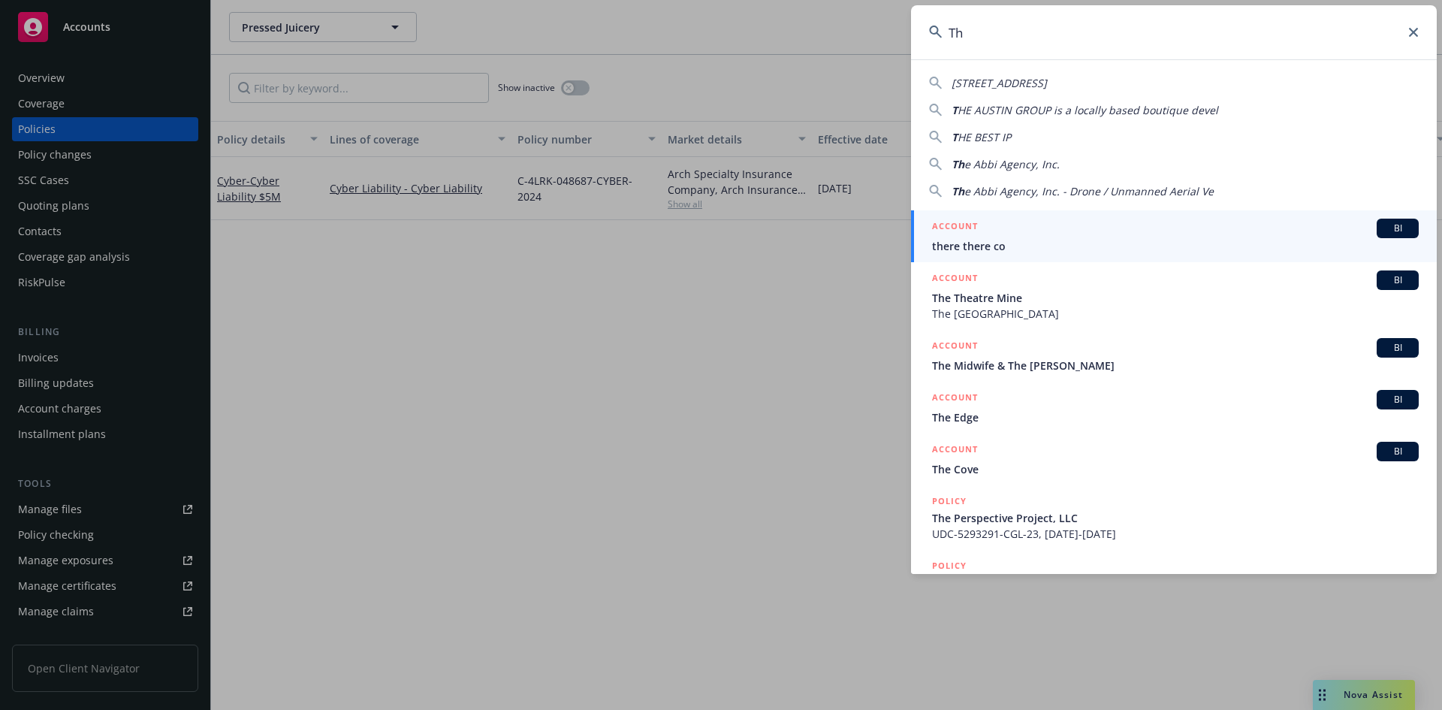
type input "T"
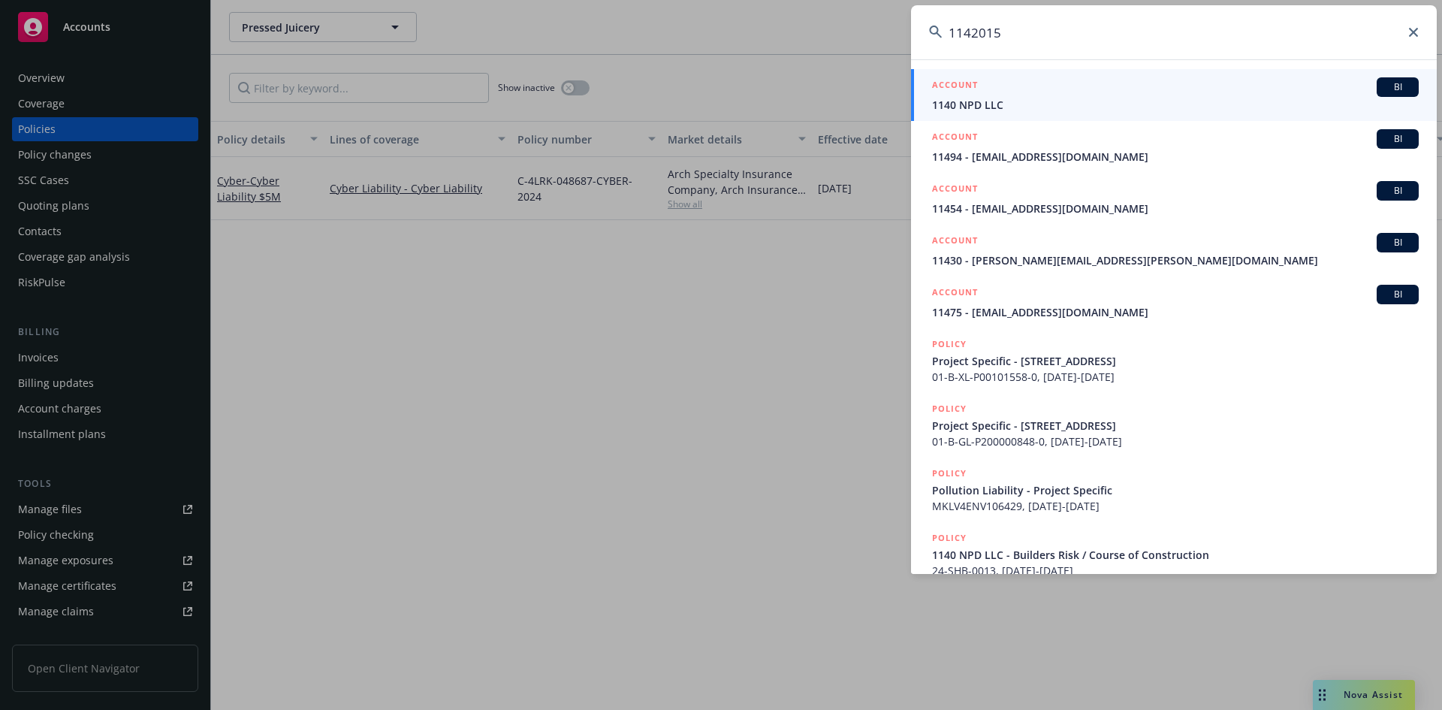
type input "1142015"
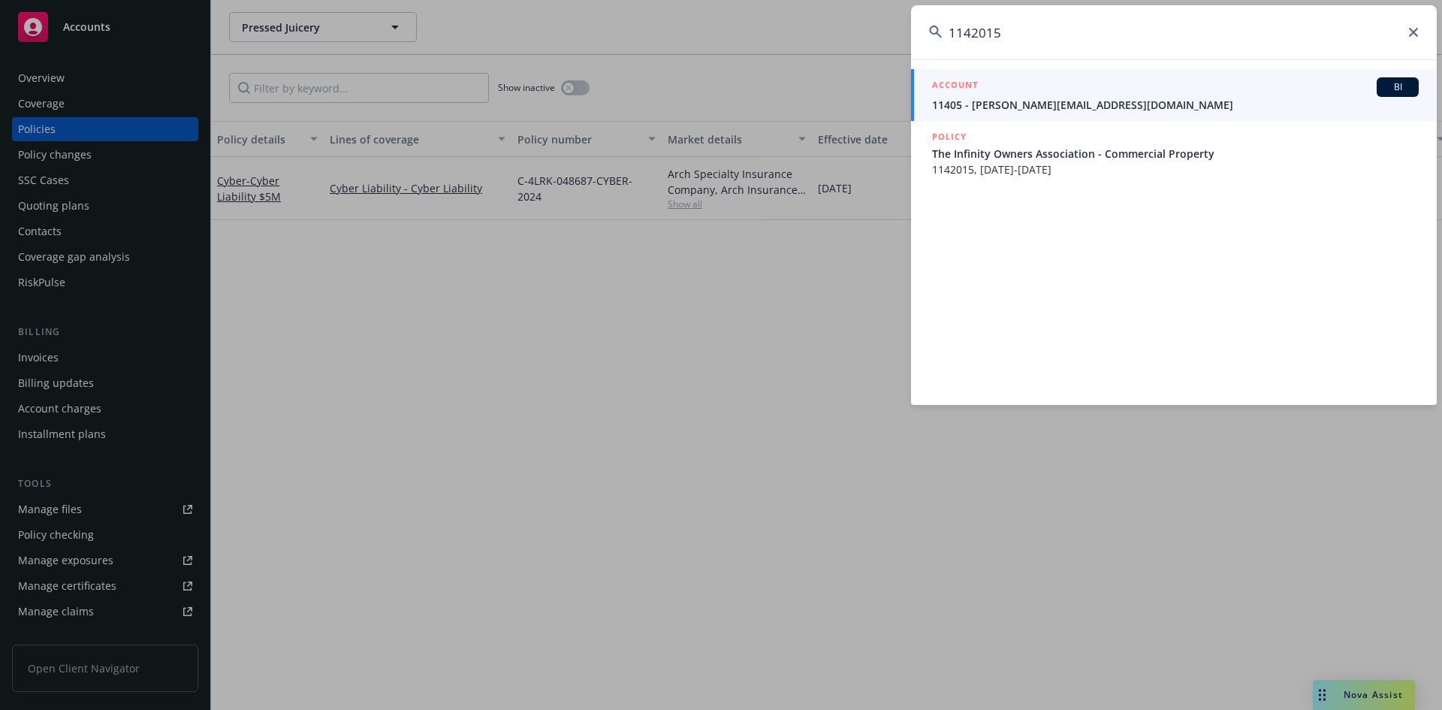
drag, startPoint x: 1034, startPoint y: 163, endPoint x: 1028, endPoint y: 158, distance: 8.0
click at [1034, 163] on span "1142015, [DATE]-[DATE]" at bounding box center [1175, 170] width 487 height 16
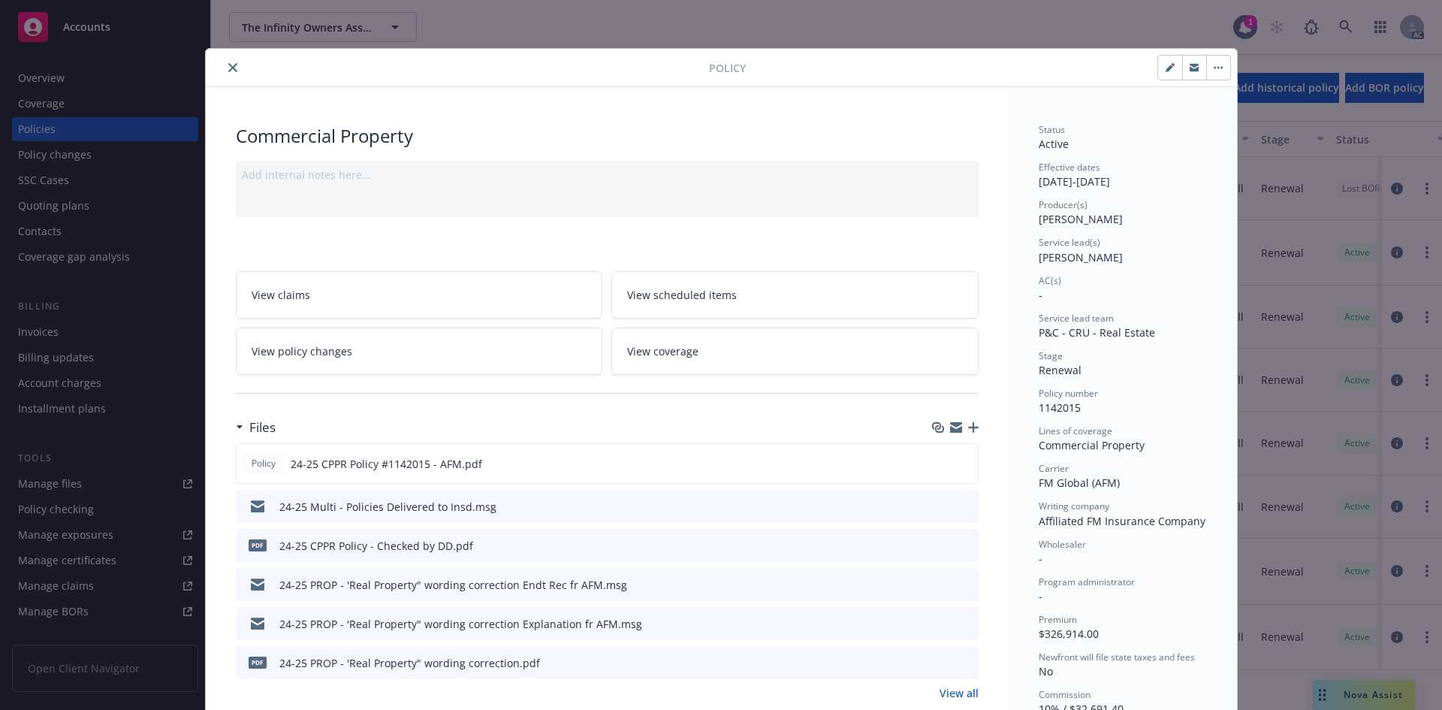
click at [741, 201] on div "Add internal notes here..." at bounding box center [607, 189] width 743 height 56
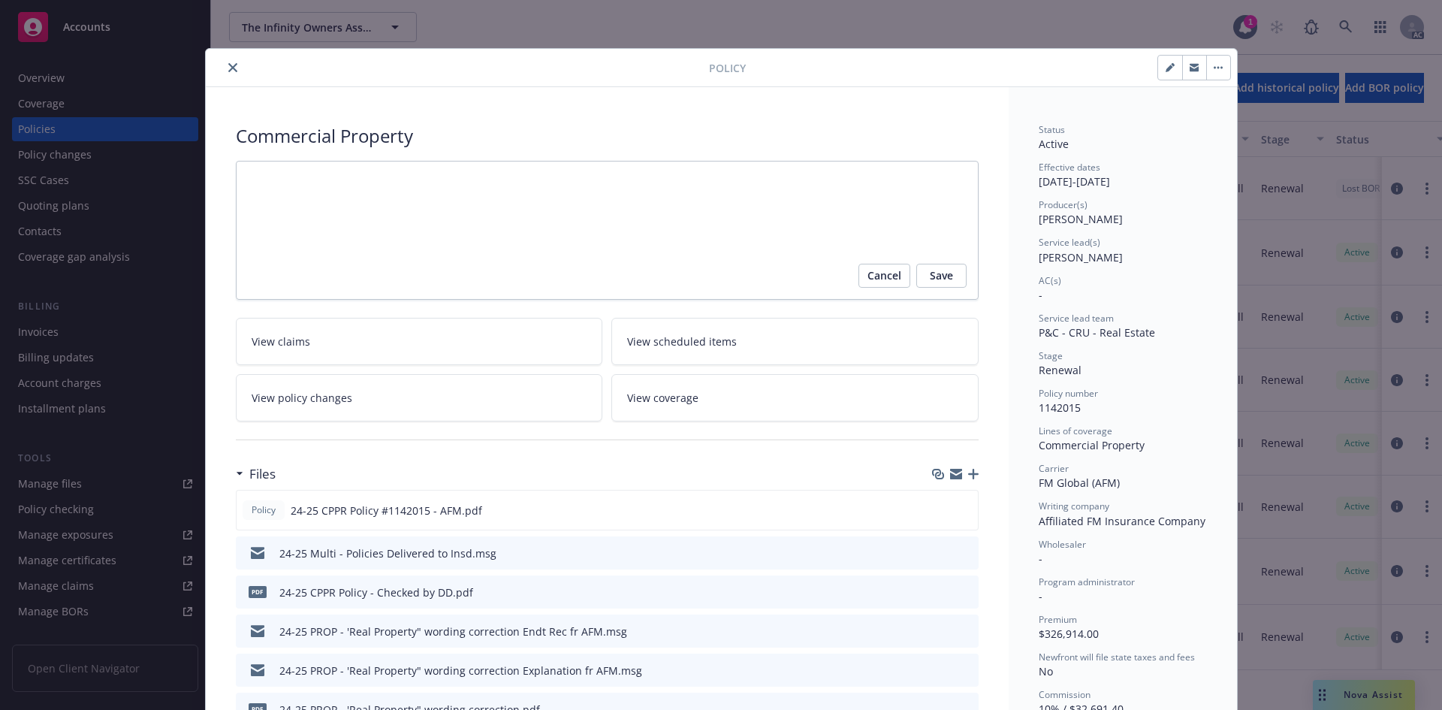
click at [264, 69] on div at bounding box center [460, 68] width 497 height 18
drag, startPoint x: 159, startPoint y: 158, endPoint x: 171, endPoint y: 152, distance: 12.8
click at [162, 157] on div "Policy Commercial Property Cancel Save View claims View scheduled items View po…" at bounding box center [721, 355] width 1442 height 710
click at [938, 44] on div "Policy Commercial Property Cancel Save View claims View scheduled items View po…" at bounding box center [721, 355] width 1442 height 710
click at [681, 19] on div "Policy Commercial Property Cancel Save View claims View scheduled items View po…" at bounding box center [721, 355] width 1442 height 710
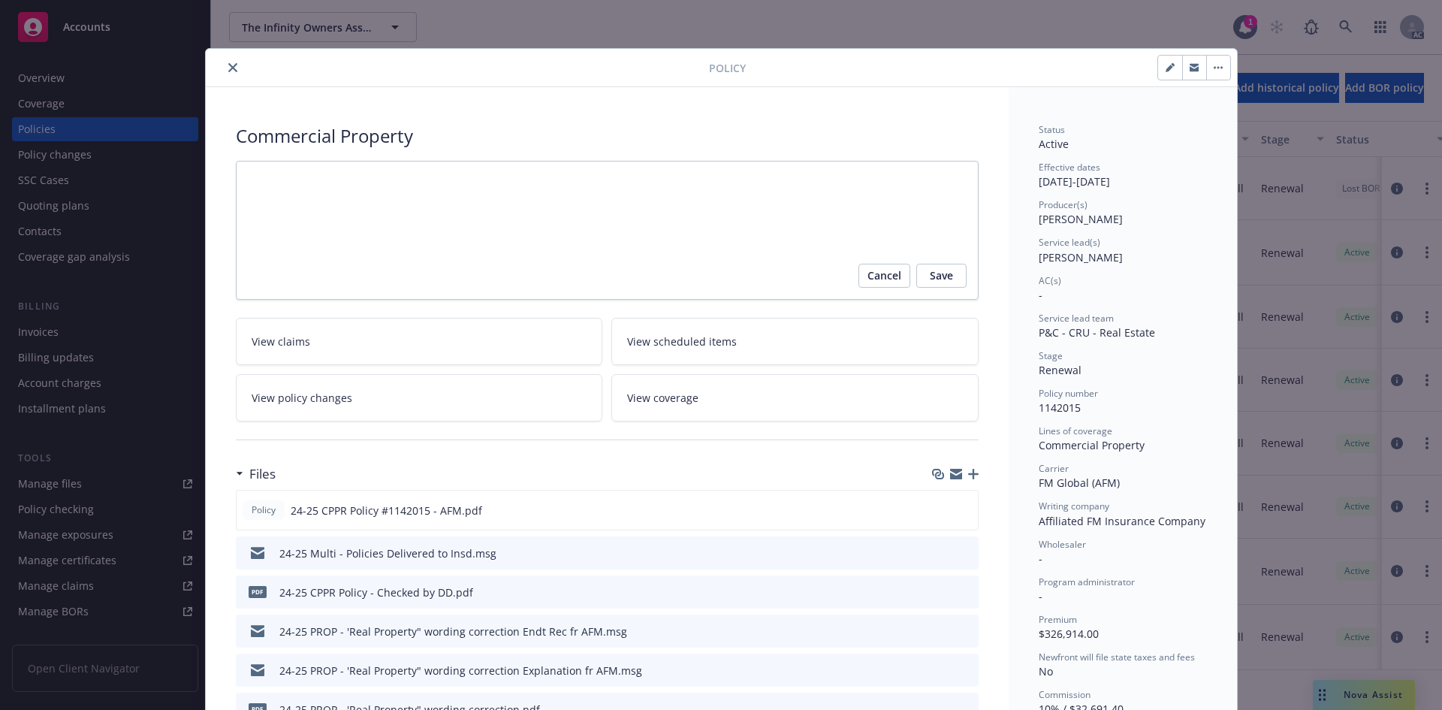
click at [228, 71] on icon "close" at bounding box center [232, 67] width 9 height 9
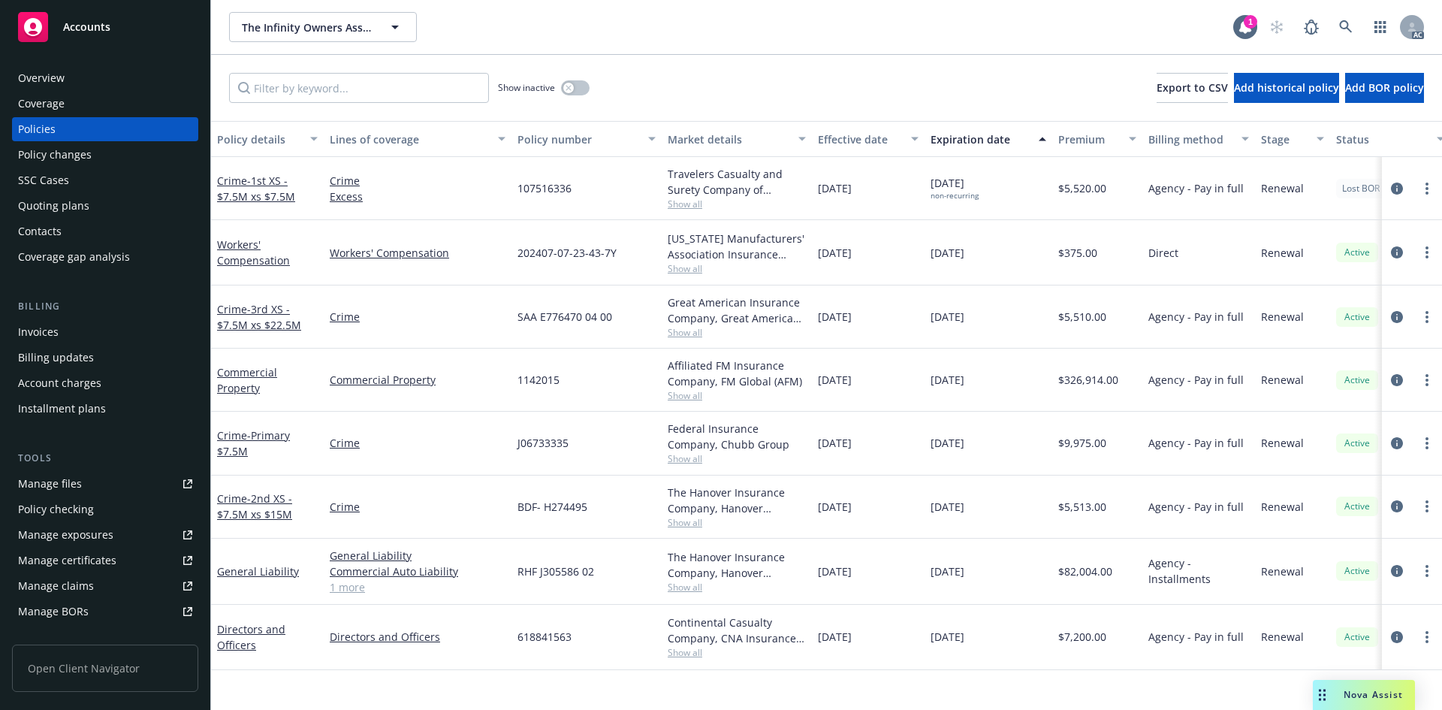
drag, startPoint x: 1030, startPoint y: 26, endPoint x: 907, endPoint y: 27, distance: 122.5
click at [1030, 27] on div "The Infinity Owners Association The Infinity Owners Association" at bounding box center [731, 27] width 1004 height 30
click at [521, 493] on div "BDF- H274495" at bounding box center [587, 507] width 150 height 63
